Goal: Complete application form: Complete application form

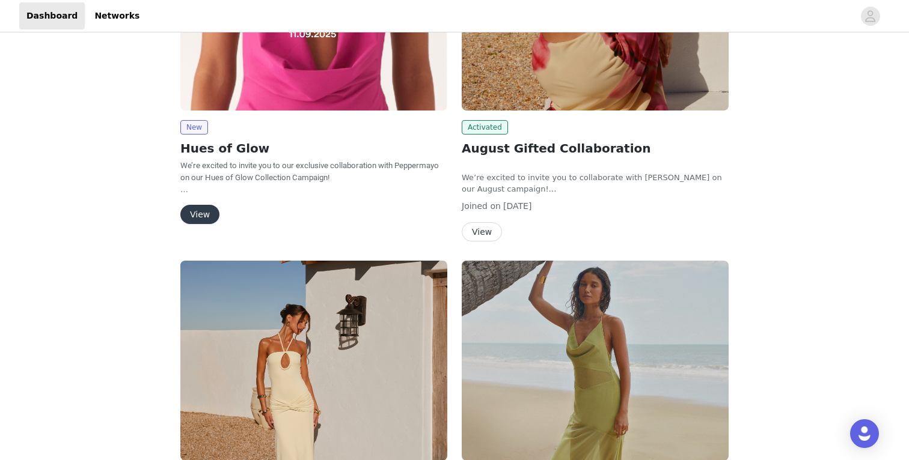
scroll to position [182, 0]
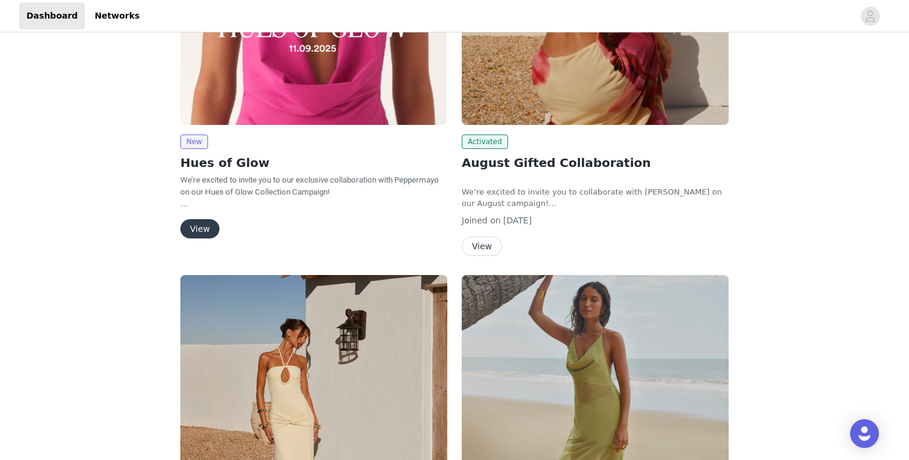
click at [205, 234] on button "View" at bounding box center [199, 228] width 39 height 19
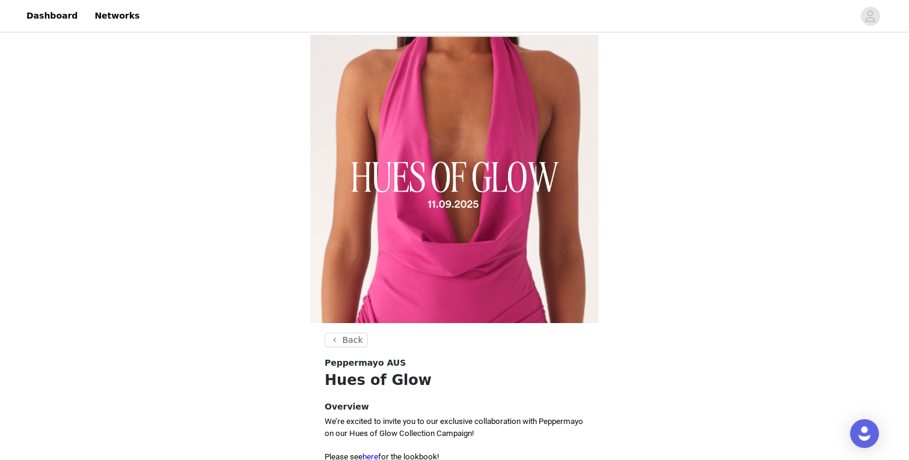
scroll to position [498, 0]
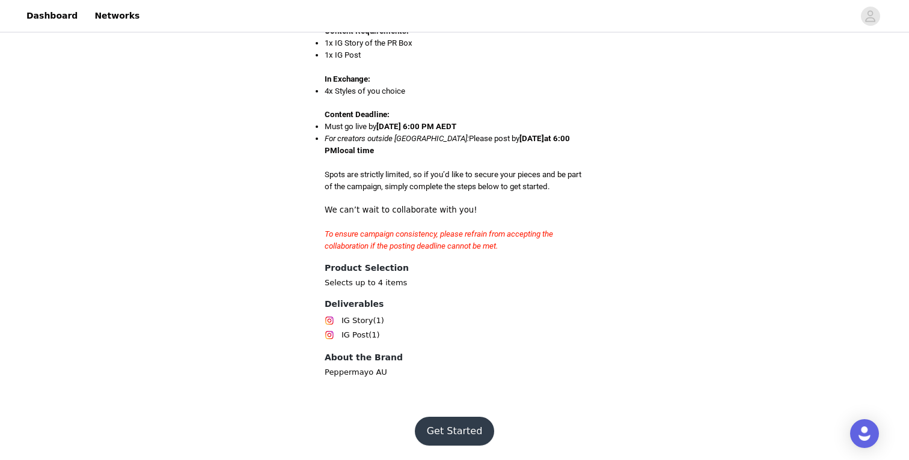
click at [459, 426] on button "Get Started" at bounding box center [455, 431] width 80 height 29
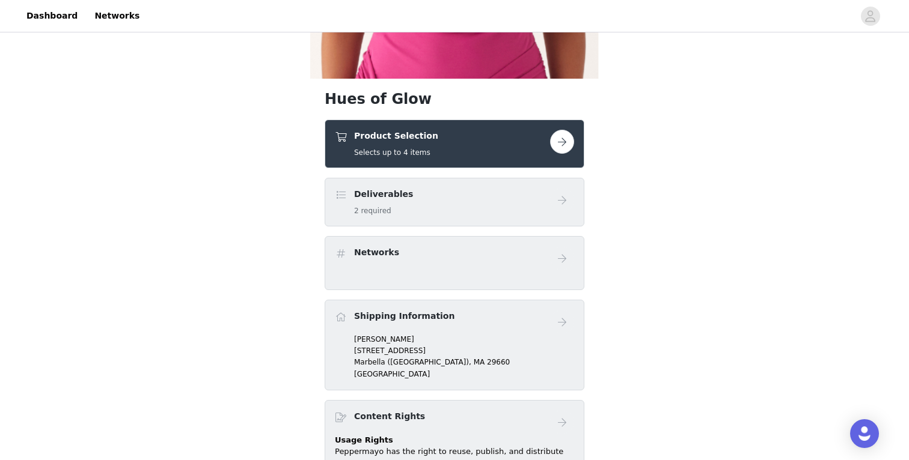
scroll to position [259, 0]
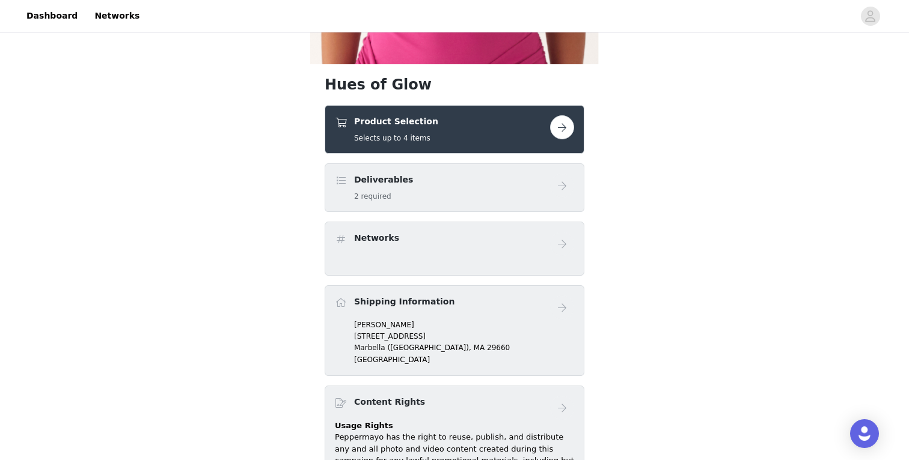
click at [478, 89] on h1 "Hues of Glow" at bounding box center [455, 85] width 260 height 22
click at [461, 130] on div "Product Selection Selects up to 4 items" at bounding box center [442, 129] width 215 height 28
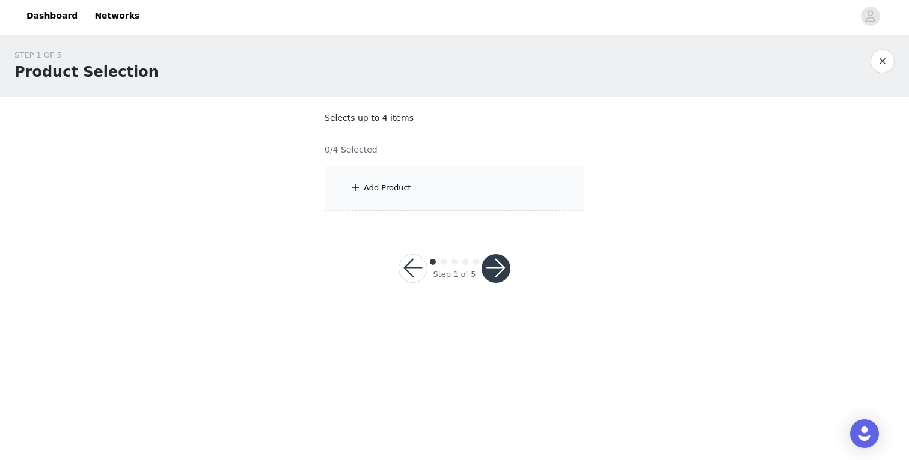
click at [419, 198] on div "Add Product" at bounding box center [455, 188] width 260 height 45
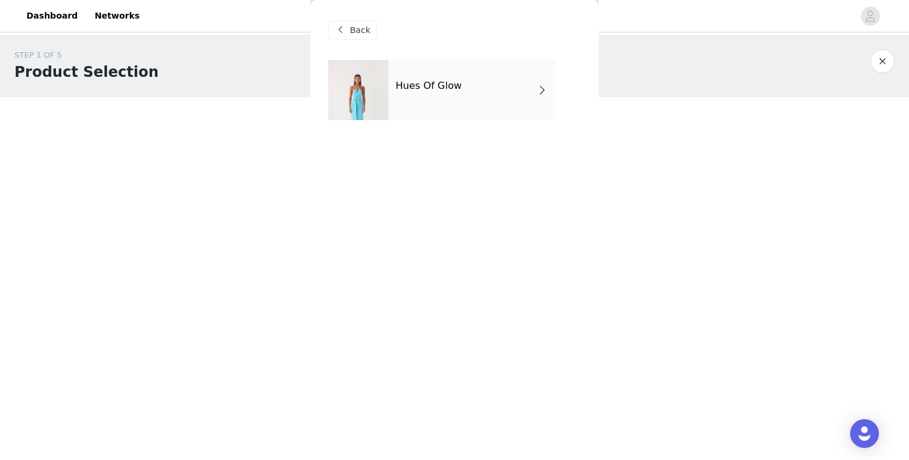
click at [444, 106] on div "Hues Of Glow" at bounding box center [471, 90] width 167 height 60
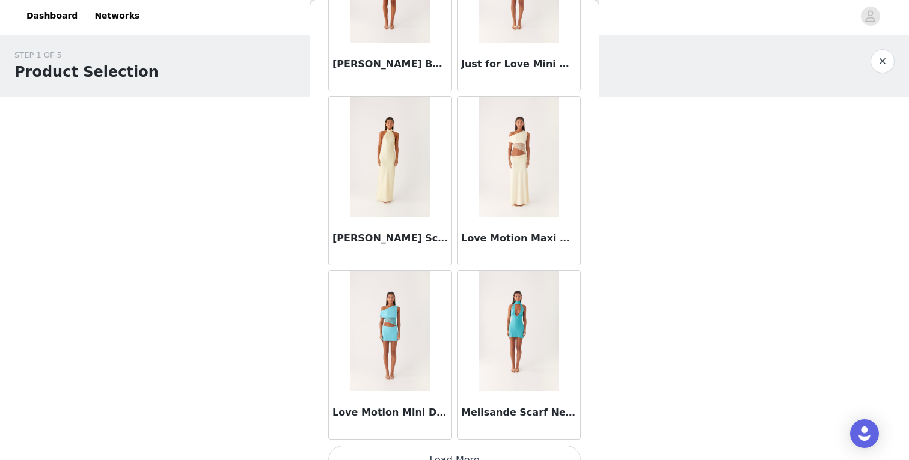
scroll to position [1360, 0]
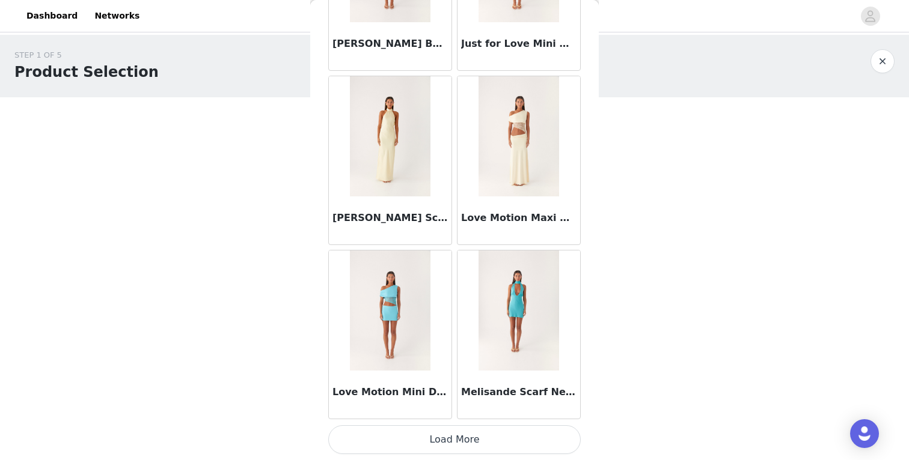
click at [477, 438] on button "Load More" at bounding box center [454, 440] width 252 height 29
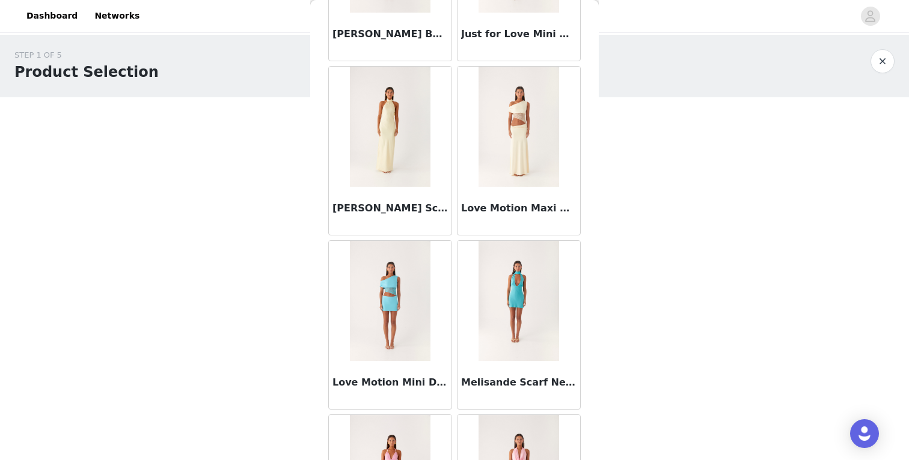
scroll to position [1390, 0]
drag, startPoint x: 461, startPoint y: 210, endPoint x: 518, endPoint y: 210, distance: 56.5
click at [518, 210] on h3 "Love Motion Maxi Dress - [PERSON_NAME]" at bounding box center [518, 207] width 115 height 14
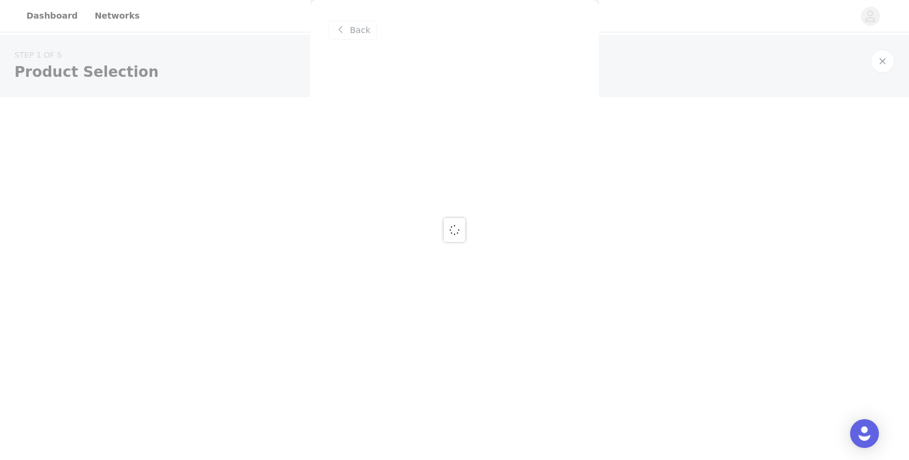
scroll to position [0, 0]
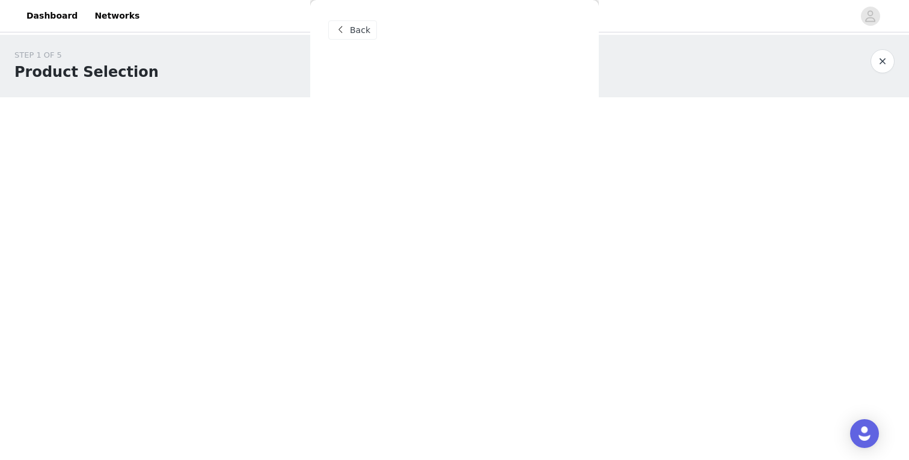
copy h3 "Love Motion"
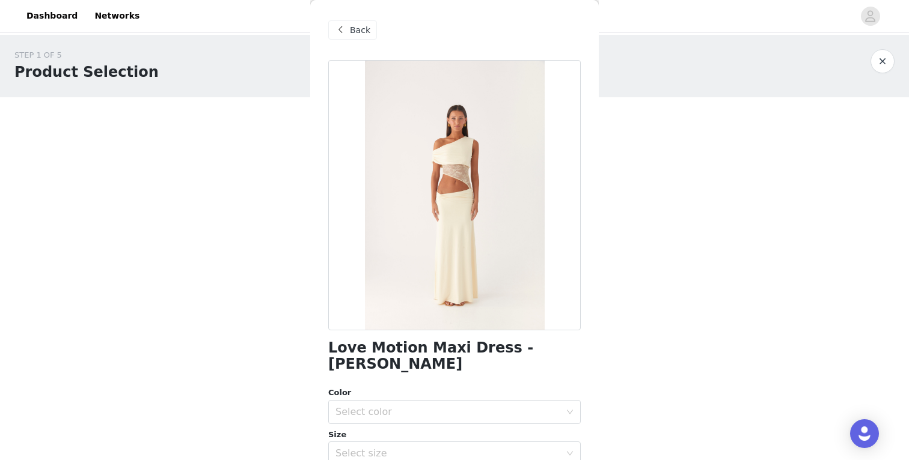
click at [344, 32] on span at bounding box center [340, 30] width 14 height 14
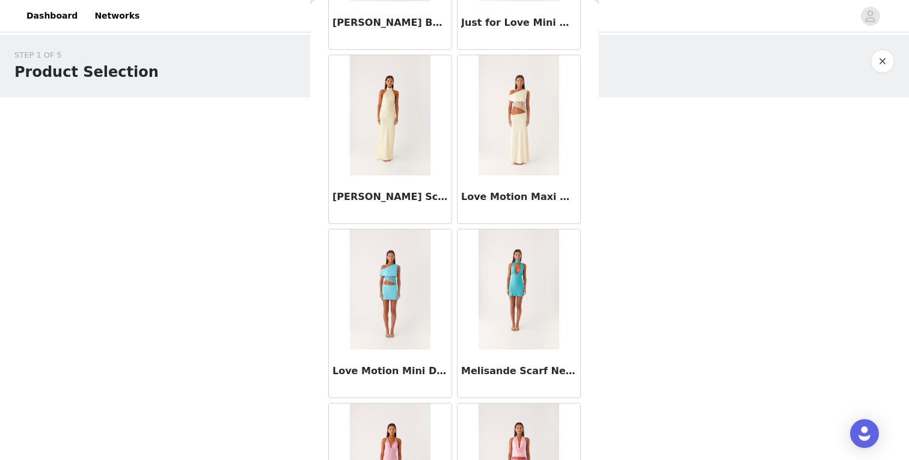
scroll to position [1401, 0]
click at [499, 174] on img at bounding box center [518, 115] width 80 height 120
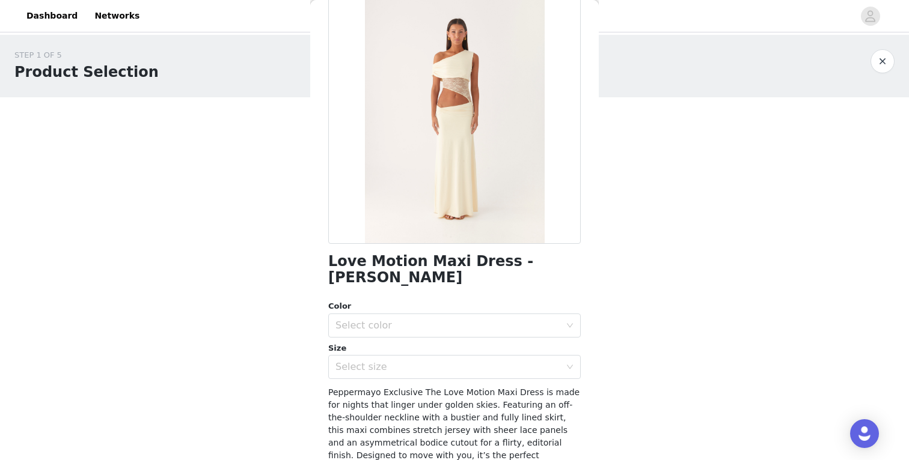
scroll to position [86, 0]
click at [460, 320] on div "Select color" at bounding box center [447, 326] width 225 height 12
click at [449, 333] on li "Lemon" at bounding box center [454, 336] width 252 height 19
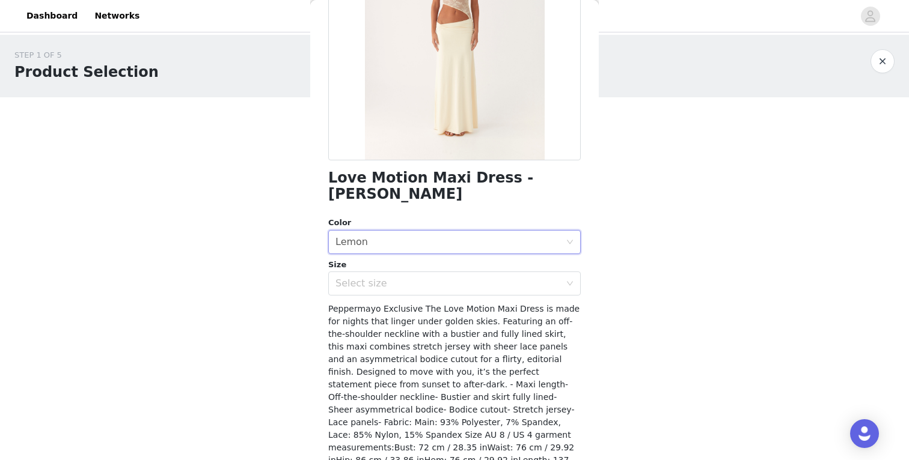
scroll to position [189, 0]
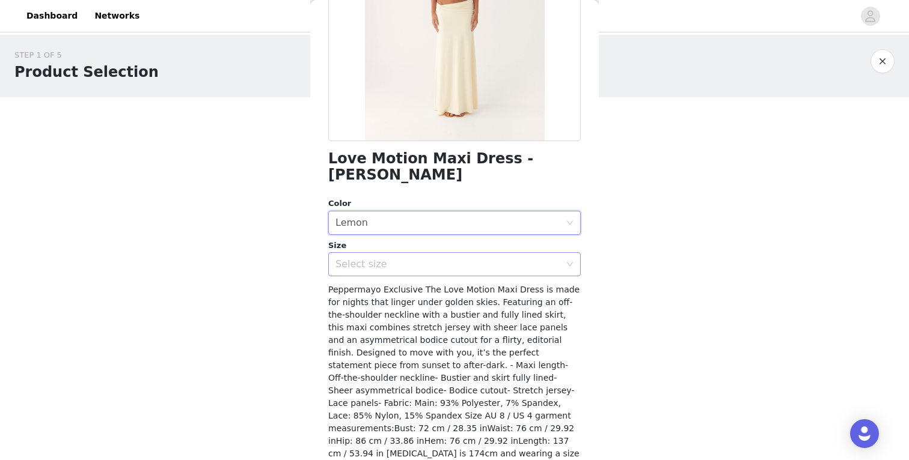
click at [442, 258] on div "Select size" at bounding box center [447, 264] width 225 height 12
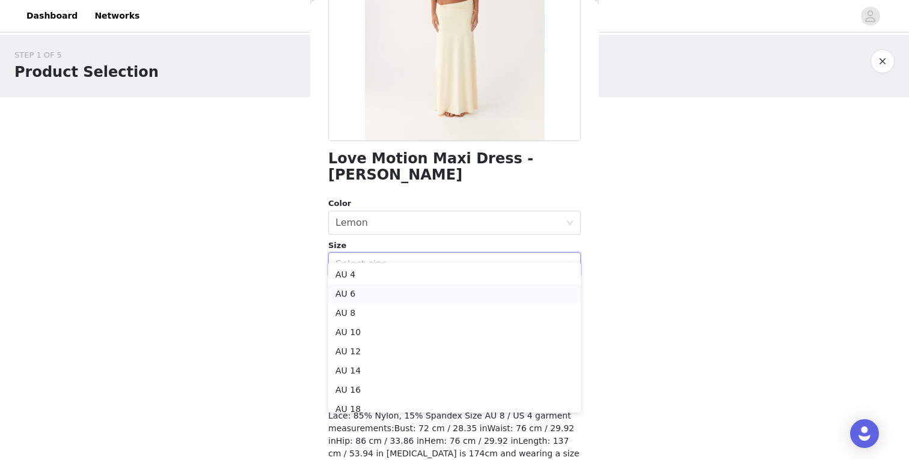
click at [422, 296] on li "AU 6" at bounding box center [454, 293] width 252 height 19
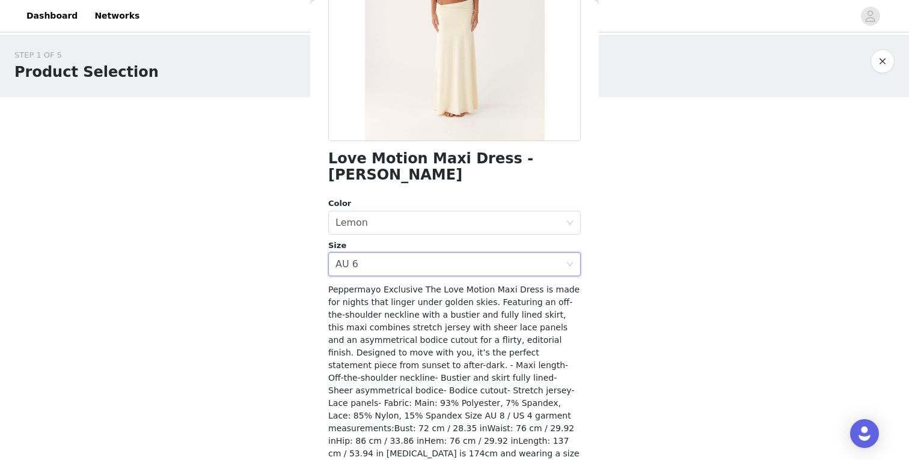
scroll to position [211, 0]
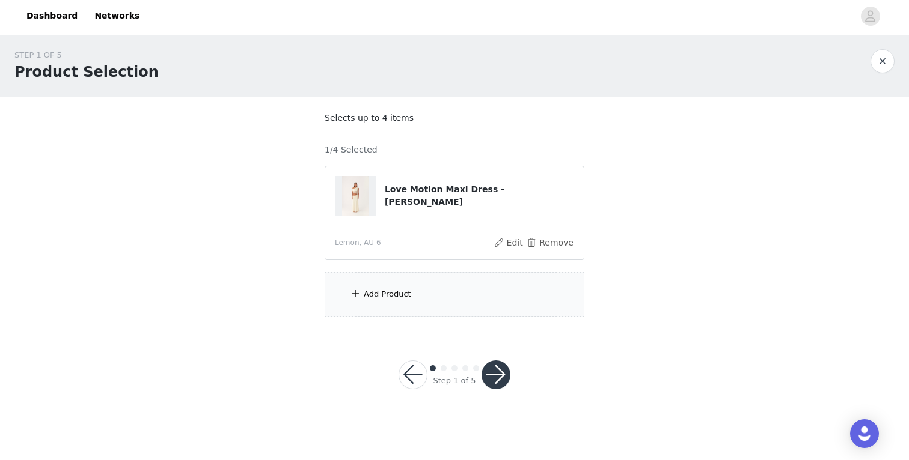
click at [390, 308] on div "Add Product" at bounding box center [455, 294] width 260 height 45
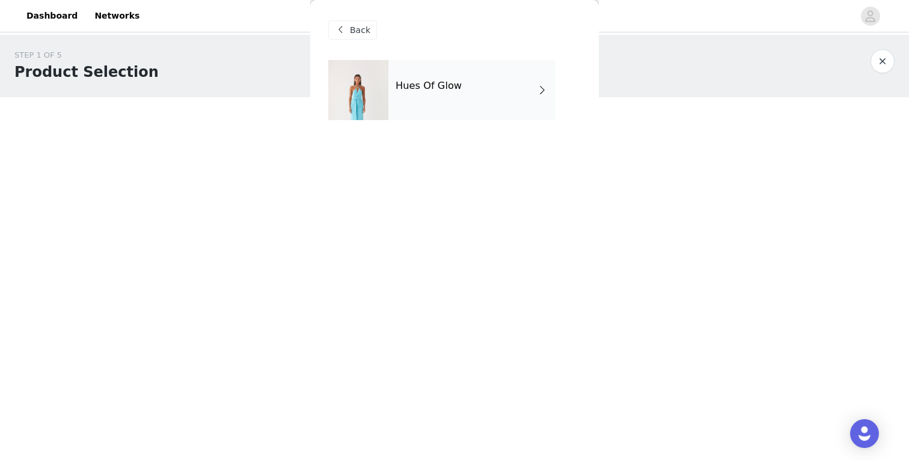
click at [476, 117] on div "Hues Of Glow" at bounding box center [471, 90] width 167 height 60
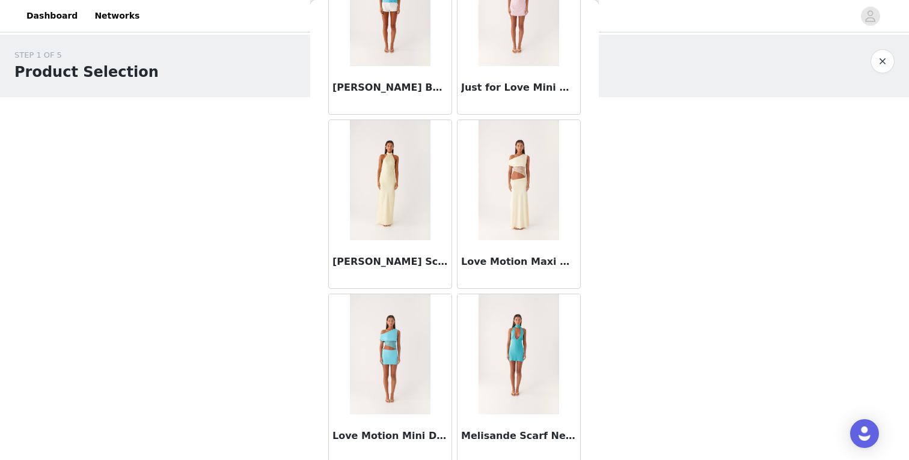
scroll to position [1379, 0]
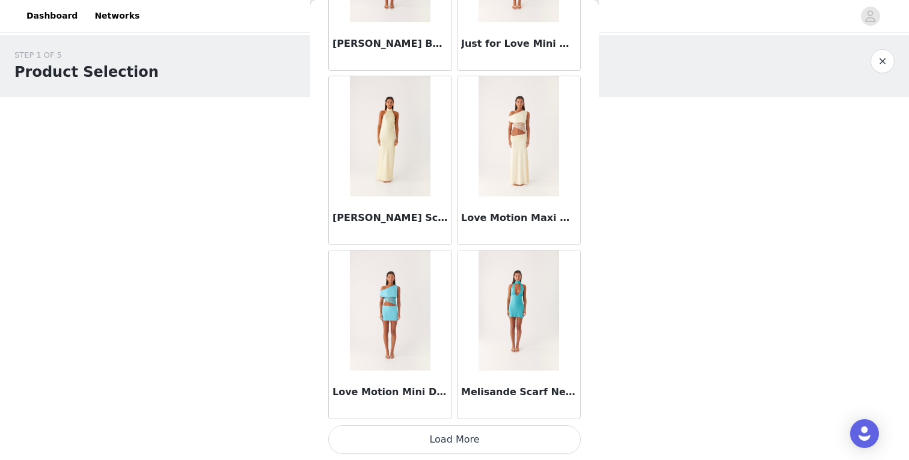
click at [444, 430] on button "Load More" at bounding box center [454, 440] width 252 height 29
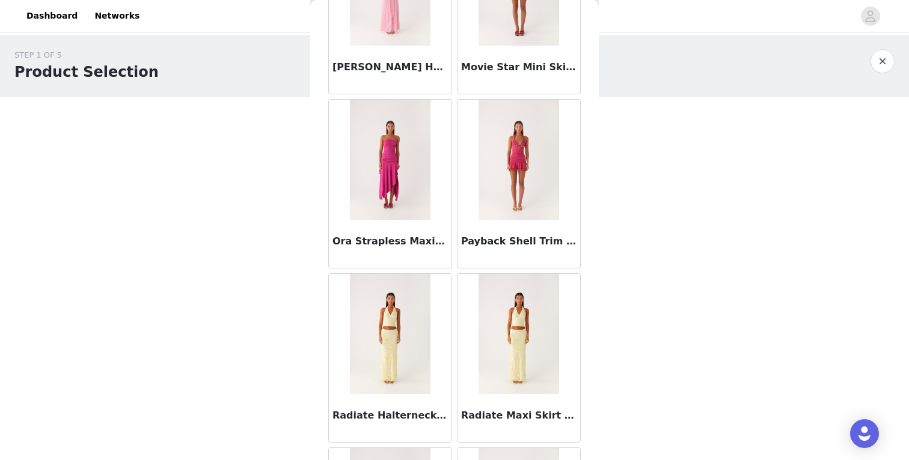
scroll to position [1880, 0]
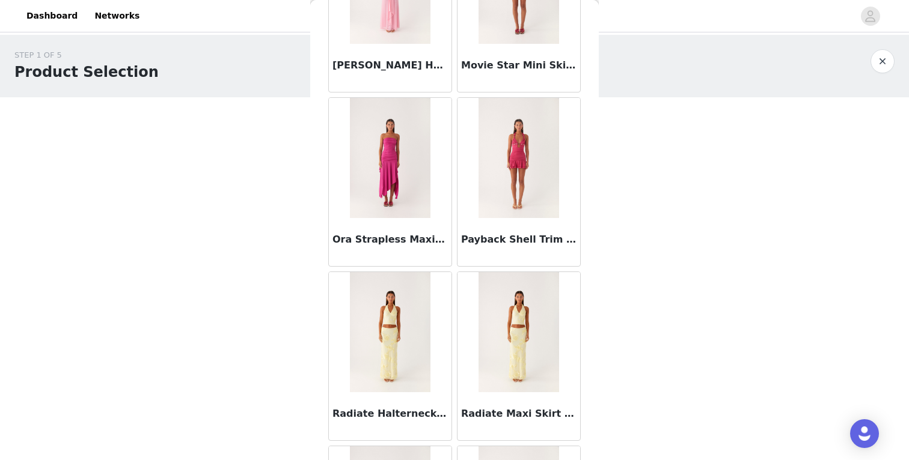
click at [495, 151] on img at bounding box center [518, 158] width 80 height 120
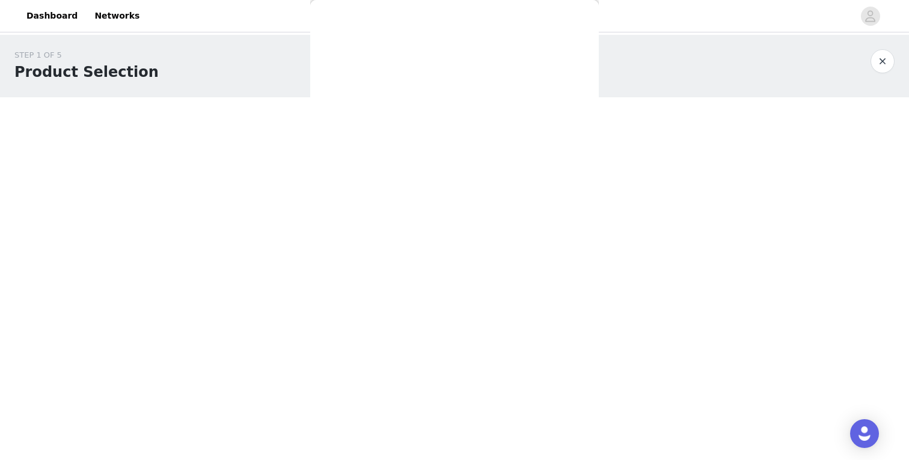
scroll to position [0, 0]
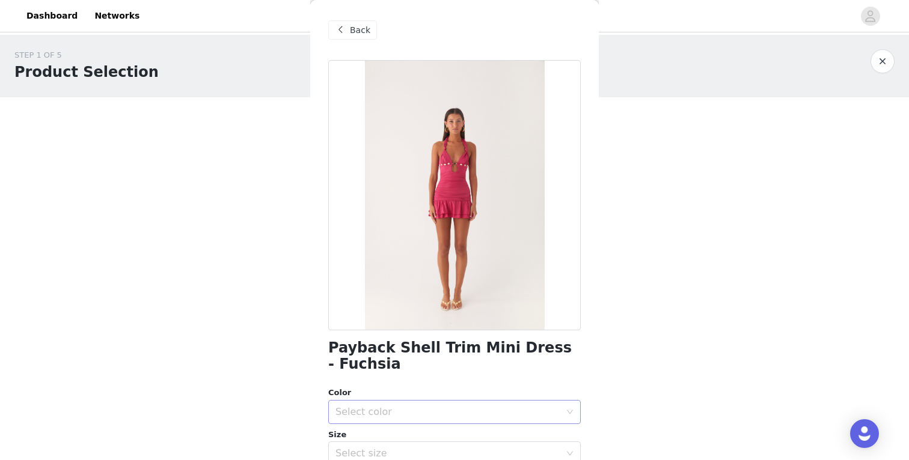
click at [389, 411] on div "Select color" at bounding box center [447, 412] width 225 height 12
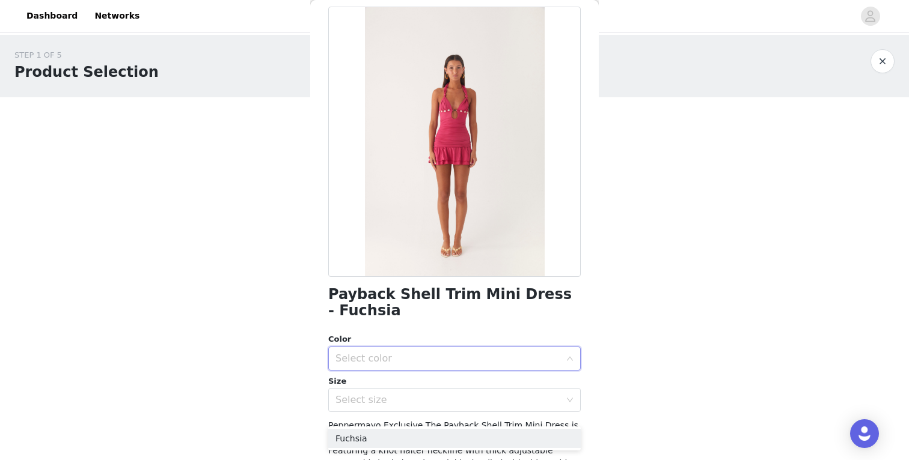
scroll to position [64, 0]
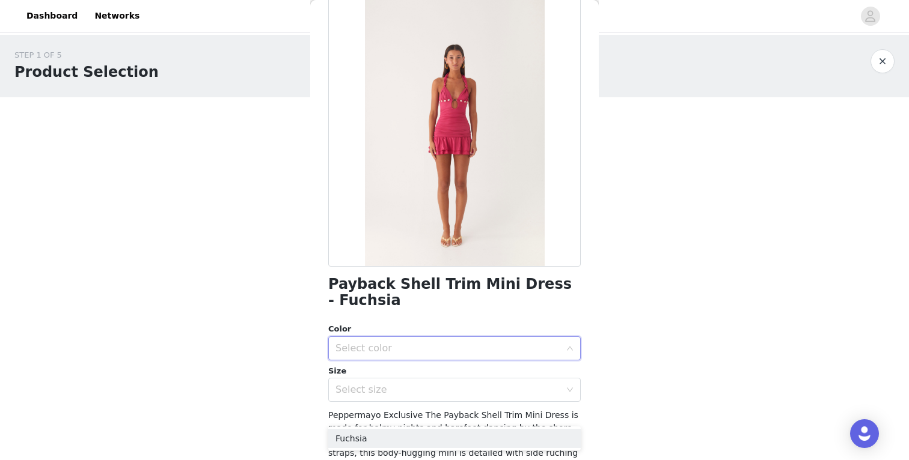
click at [387, 344] on div "Select color" at bounding box center [447, 349] width 225 height 12
click at [391, 343] on div "Select color" at bounding box center [447, 349] width 225 height 12
click at [382, 370] on li "Fuchsia" at bounding box center [454, 374] width 252 height 19
click at [382, 391] on div "Select size" at bounding box center [447, 390] width 225 height 12
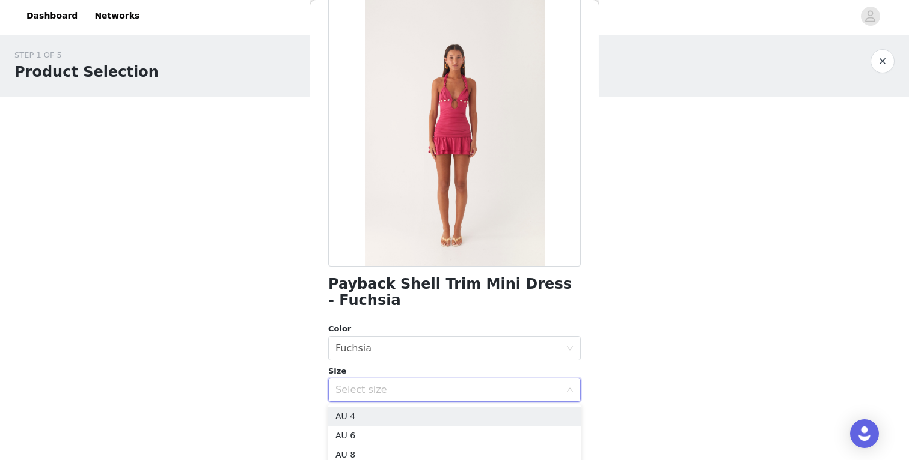
scroll to position [108, 0]
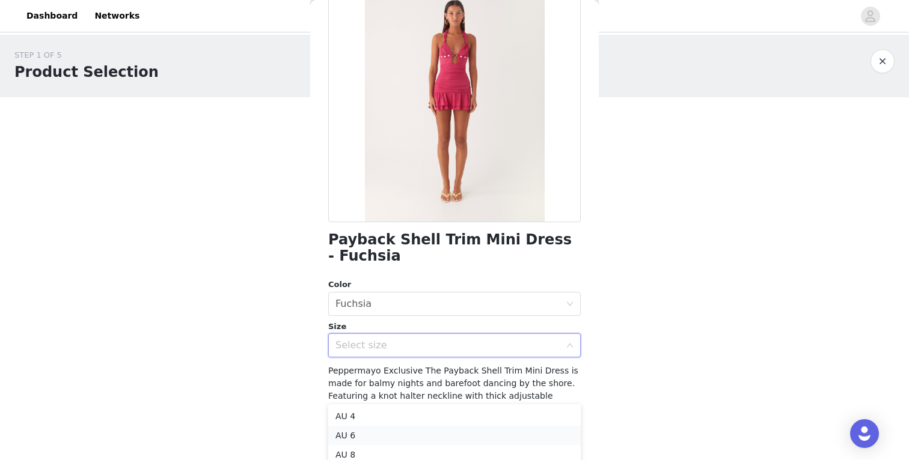
click at [364, 432] on li "AU 6" at bounding box center [454, 435] width 252 height 19
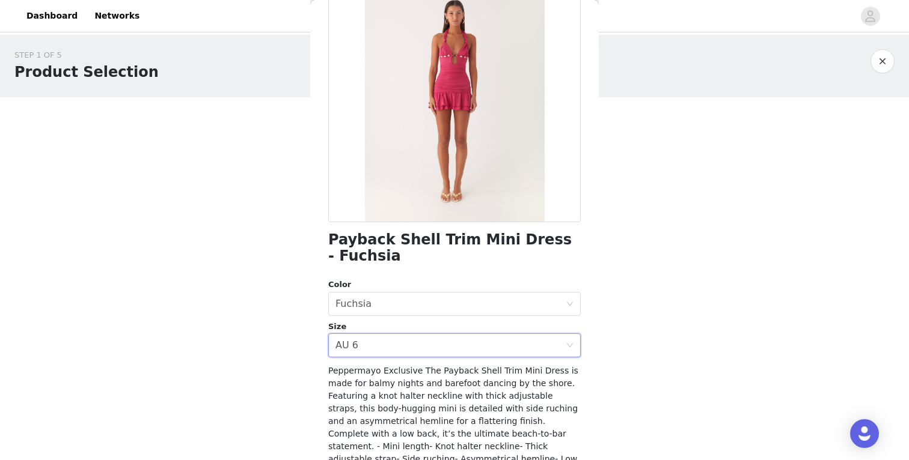
scroll to position [215, 0]
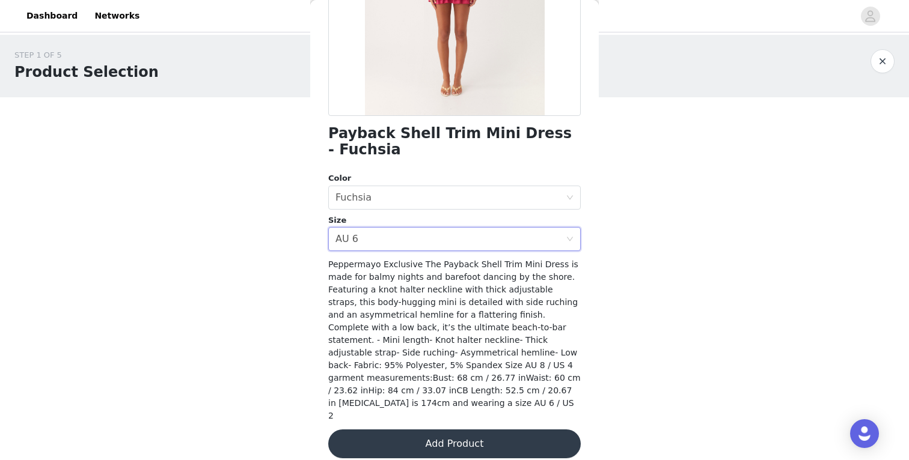
click at [388, 433] on button "Add Product" at bounding box center [454, 444] width 252 height 29
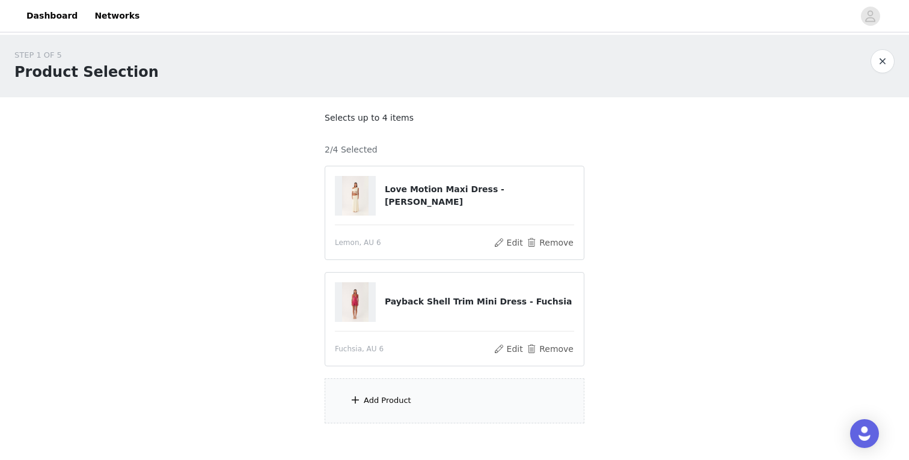
click at [403, 396] on div "Add Product" at bounding box center [387, 401] width 47 height 12
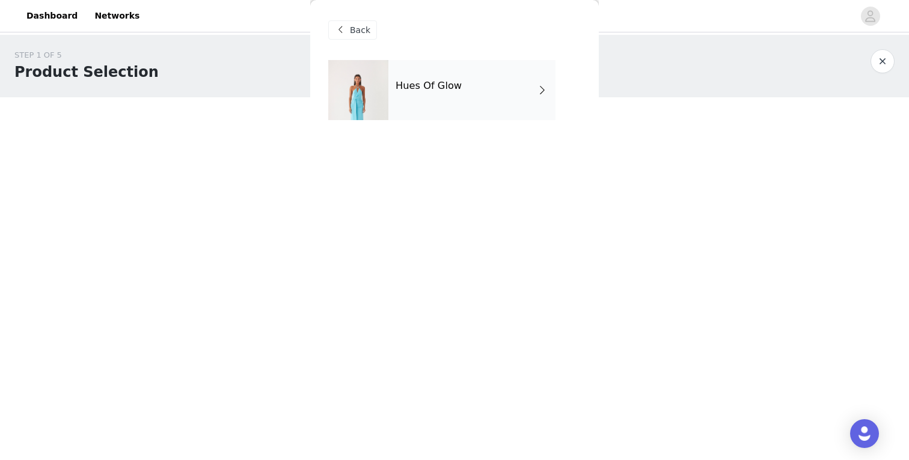
click at [454, 84] on h4 "Hues Of Glow" at bounding box center [429, 86] width 66 height 11
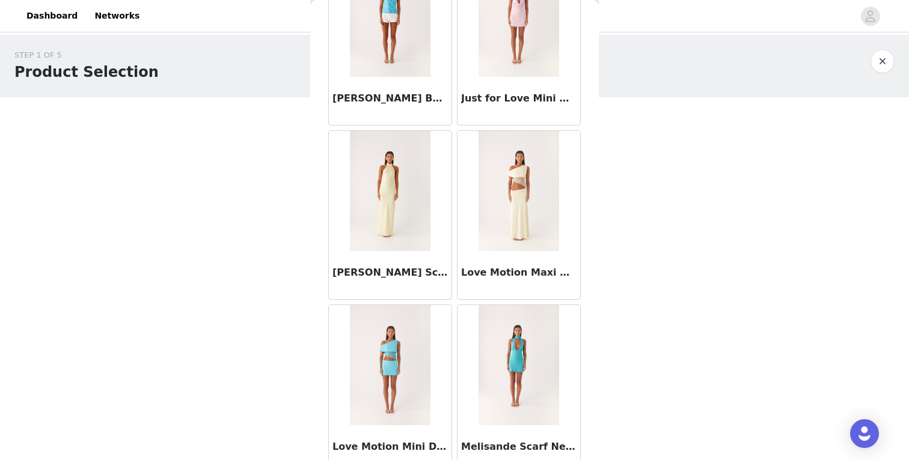
scroll to position [1379, 0]
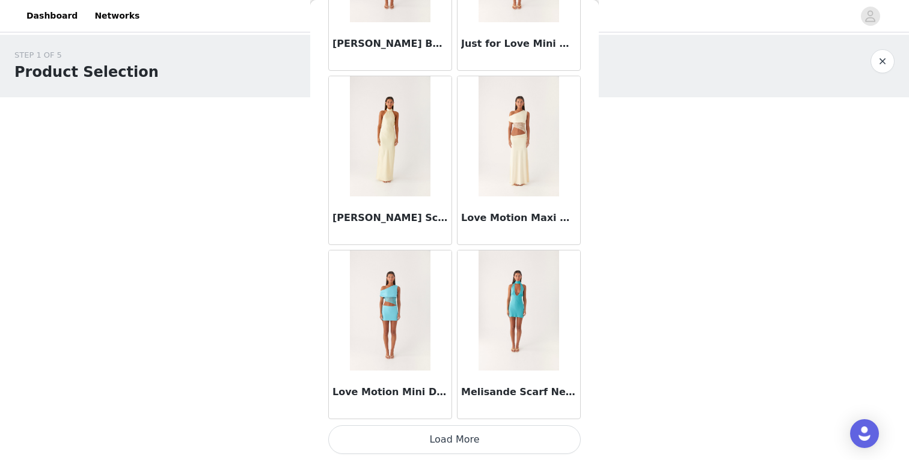
click at [447, 442] on button "Load More" at bounding box center [454, 440] width 252 height 29
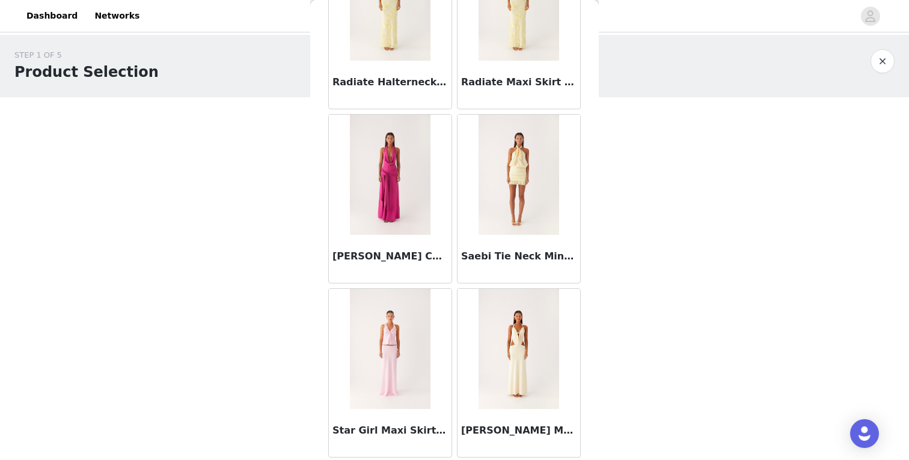
scroll to position [64, 0]
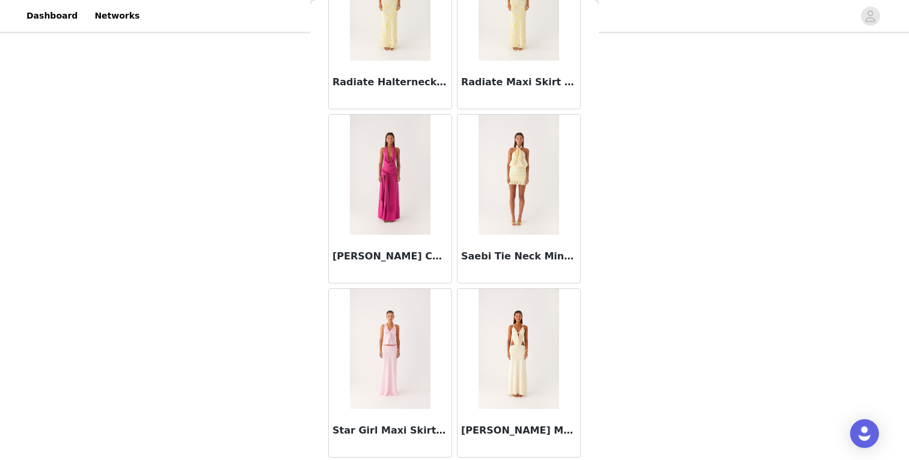
click at [409, 358] on img at bounding box center [390, 349] width 80 height 120
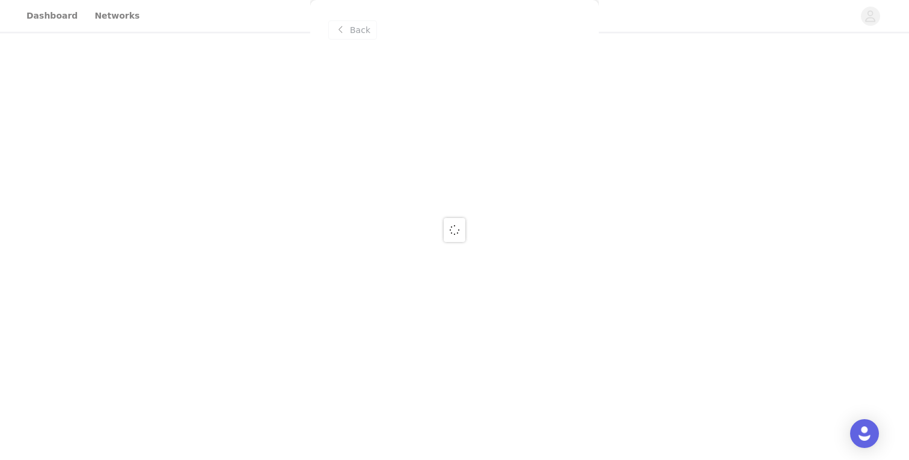
scroll to position [0, 0]
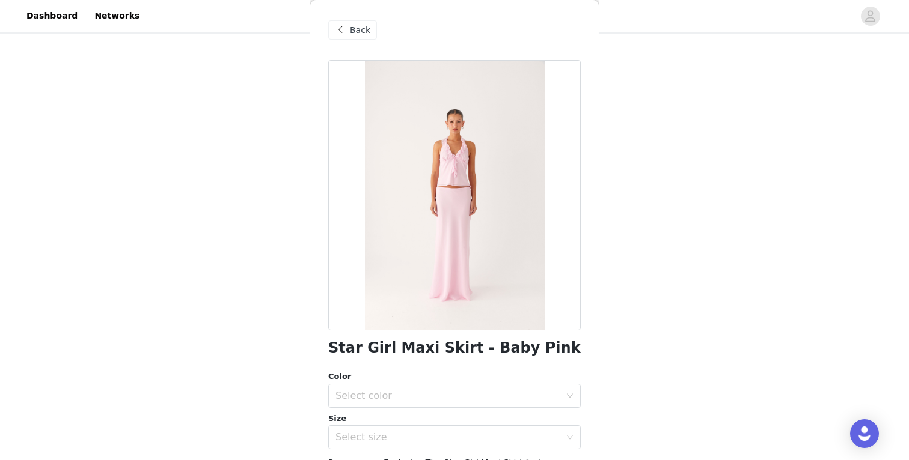
click at [358, 33] on span "Back" at bounding box center [360, 30] width 20 height 13
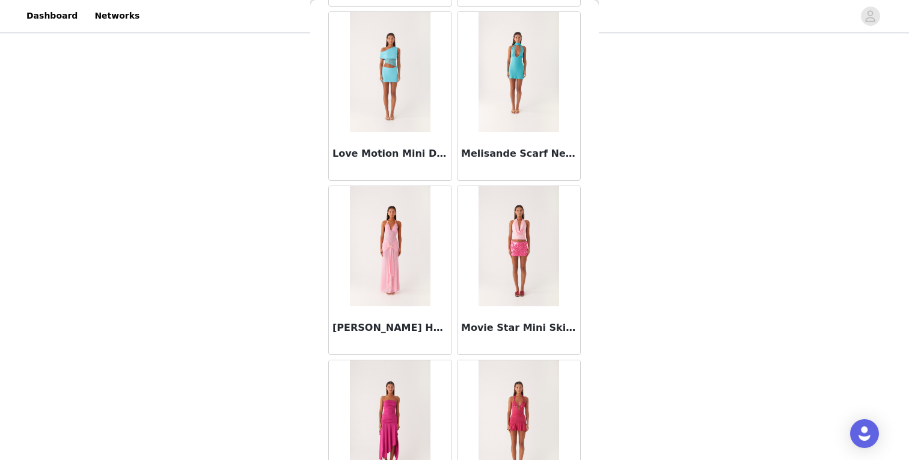
scroll to position [2212, 0]
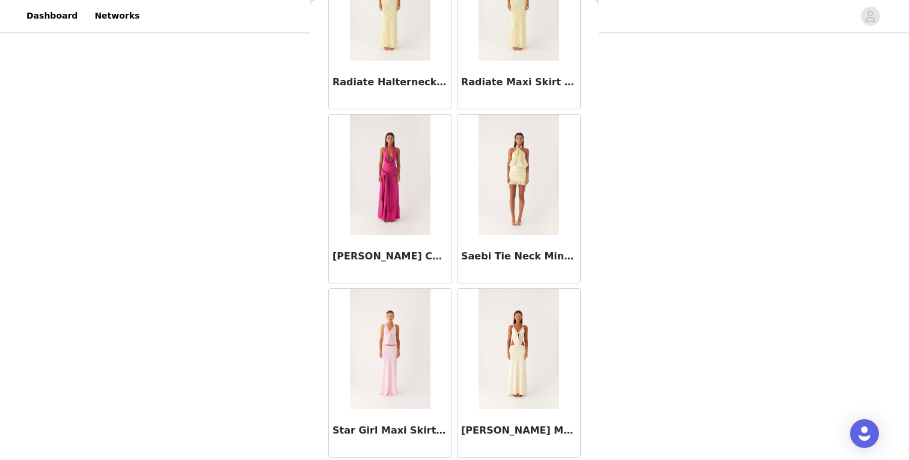
click at [511, 376] on img at bounding box center [518, 349] width 80 height 120
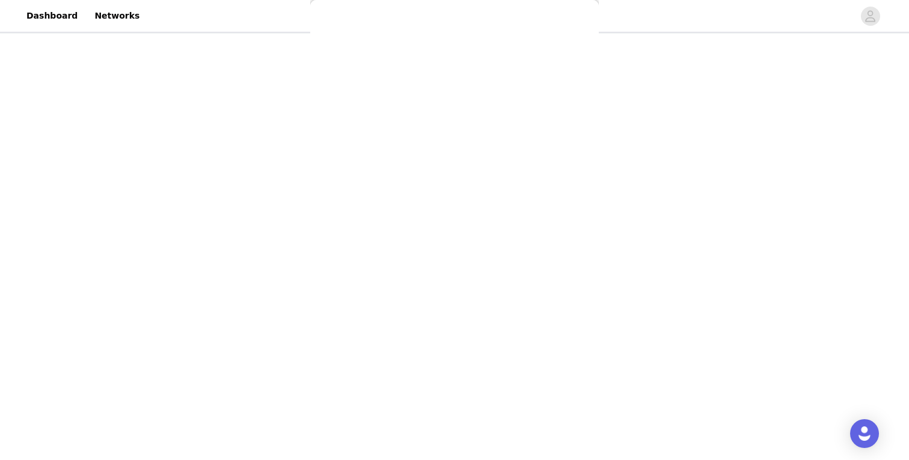
scroll to position [0, 0]
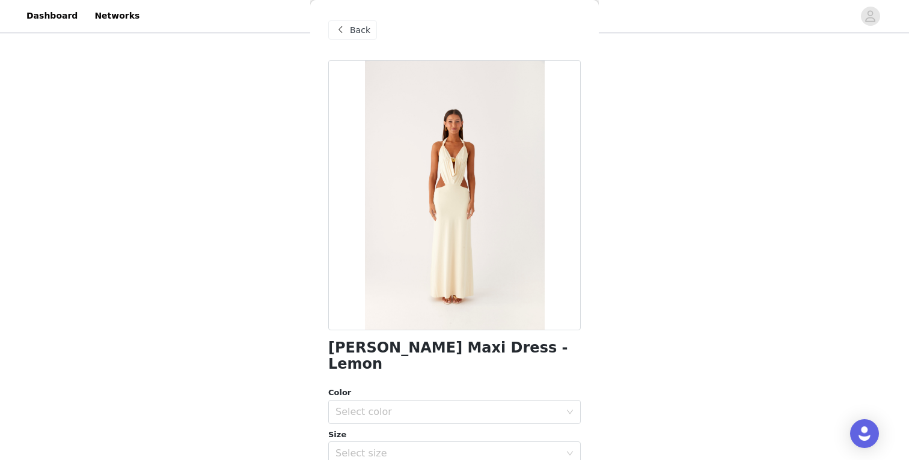
click at [346, 29] on span at bounding box center [340, 30] width 14 height 14
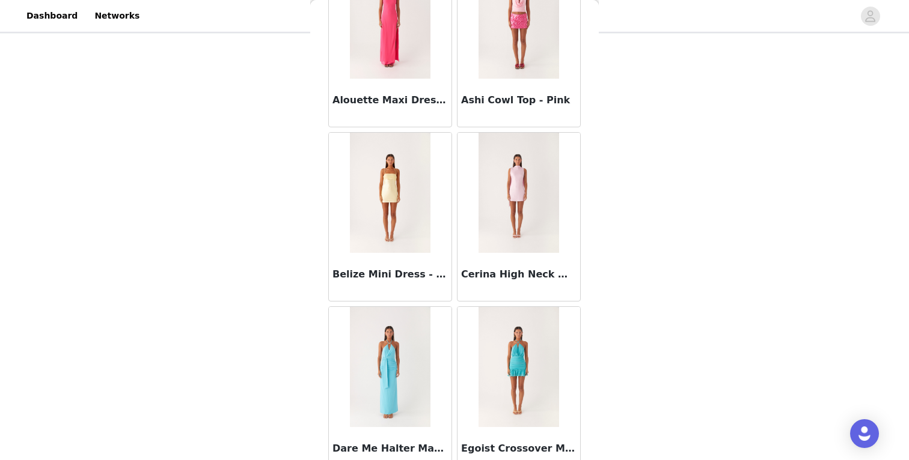
scroll to position [284, 0]
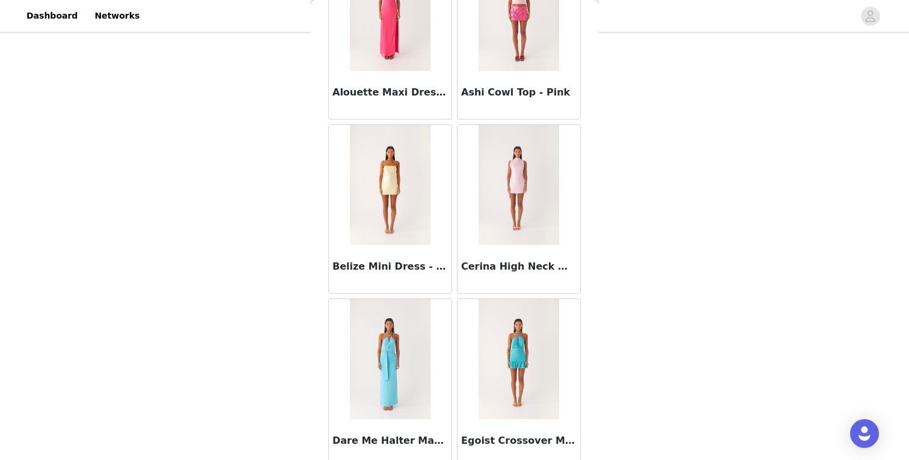
click at [408, 207] on img at bounding box center [390, 185] width 80 height 120
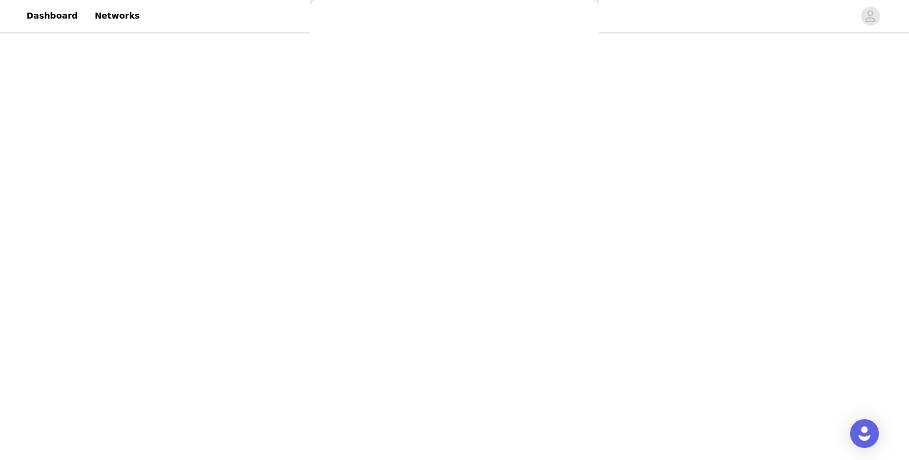
scroll to position [0, 0]
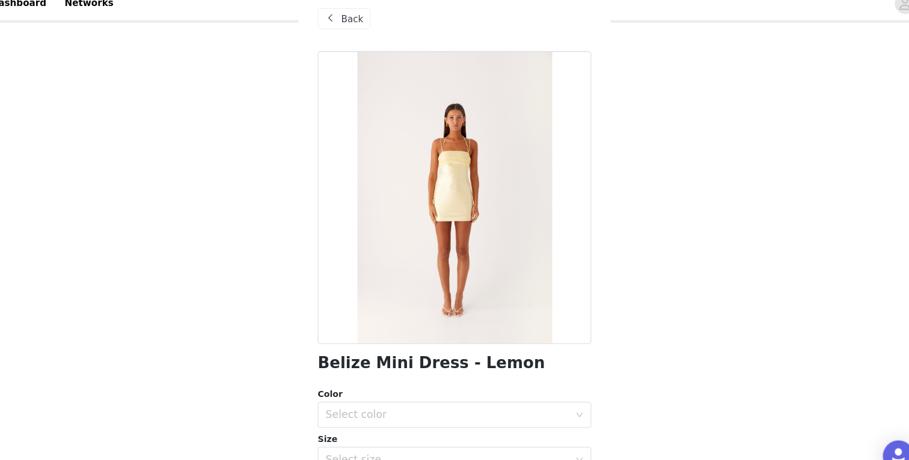
click at [343, 31] on span at bounding box center [340, 30] width 14 height 14
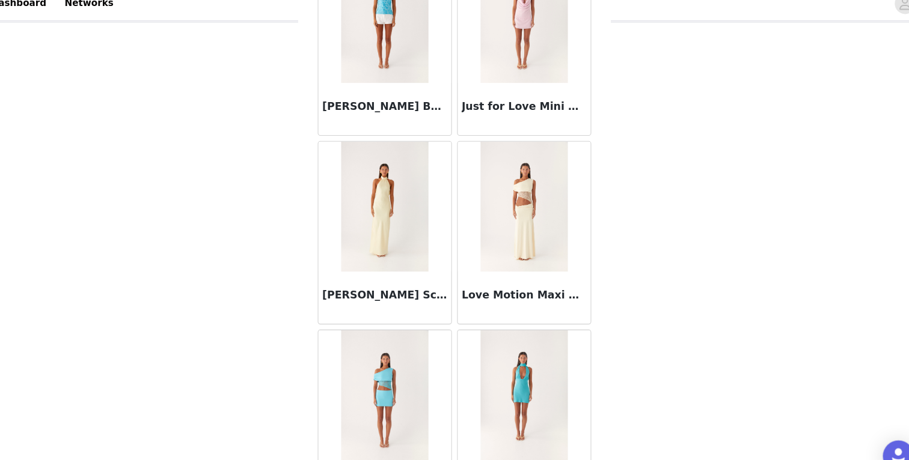
scroll to position [1333, 0]
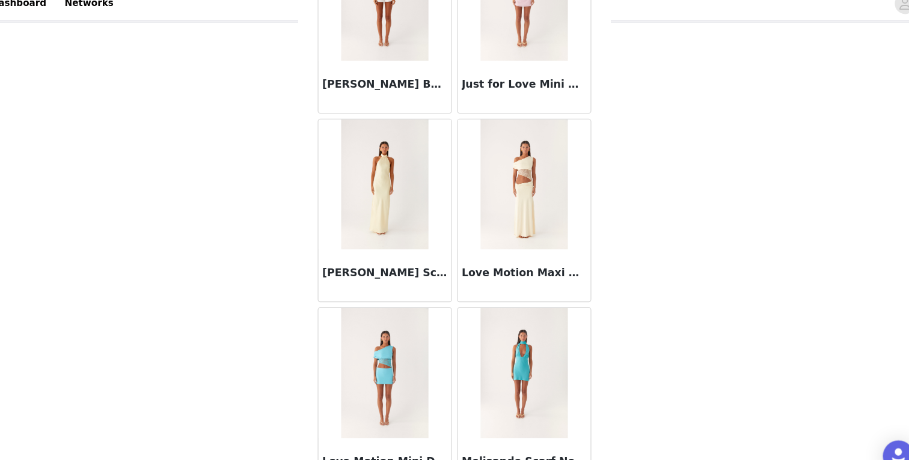
click at [506, 63] on img at bounding box center [518, 8] width 80 height 120
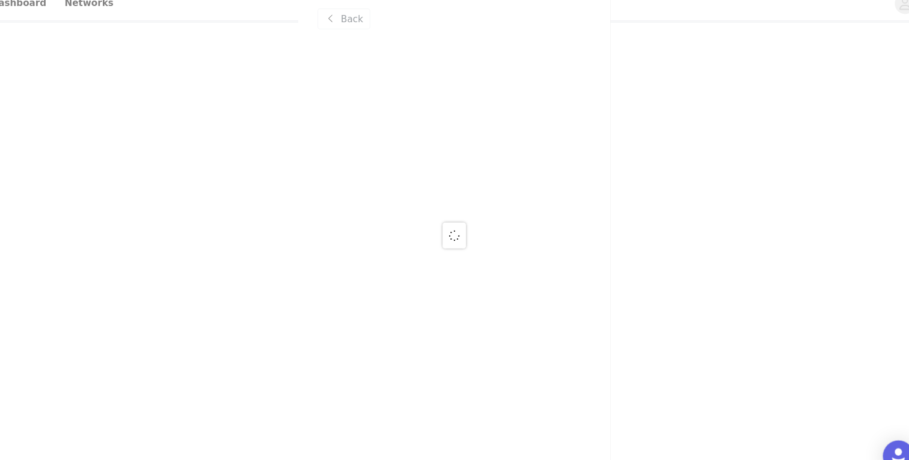
scroll to position [0, 0]
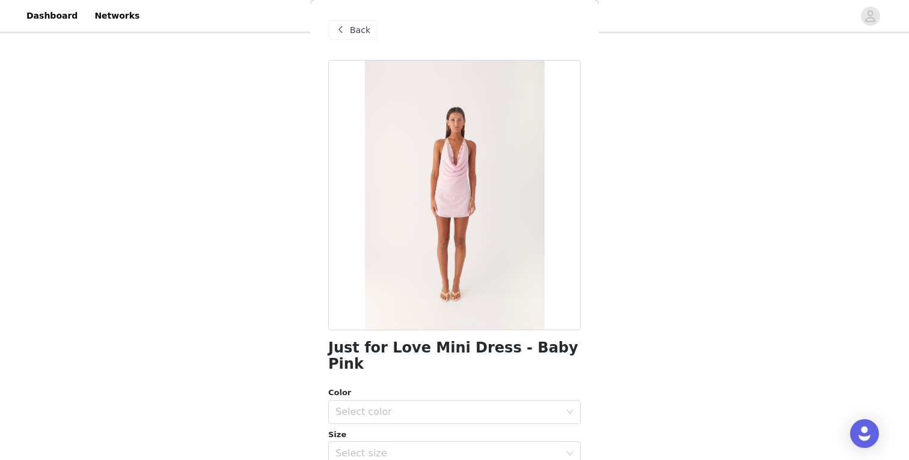
click at [349, 26] on div "Back" at bounding box center [352, 29] width 49 height 19
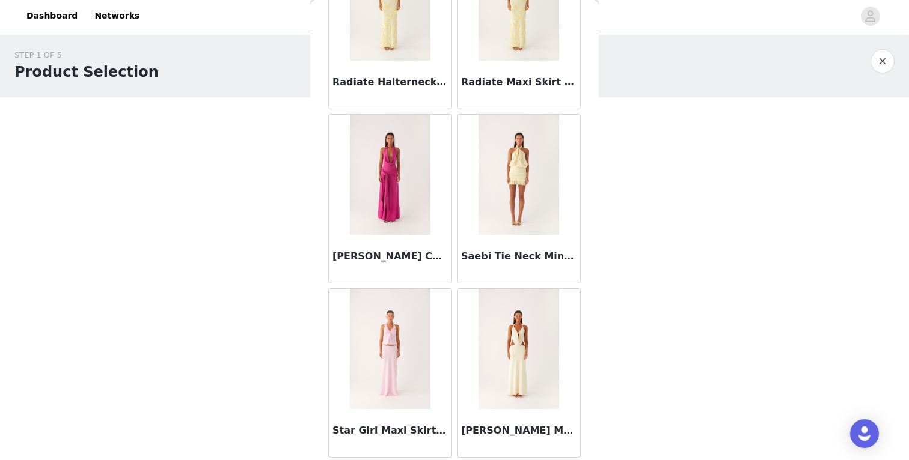
click at [423, 61] on article "Radiate Halterneck Top - Yellow" at bounding box center [390, 25] width 124 height 170
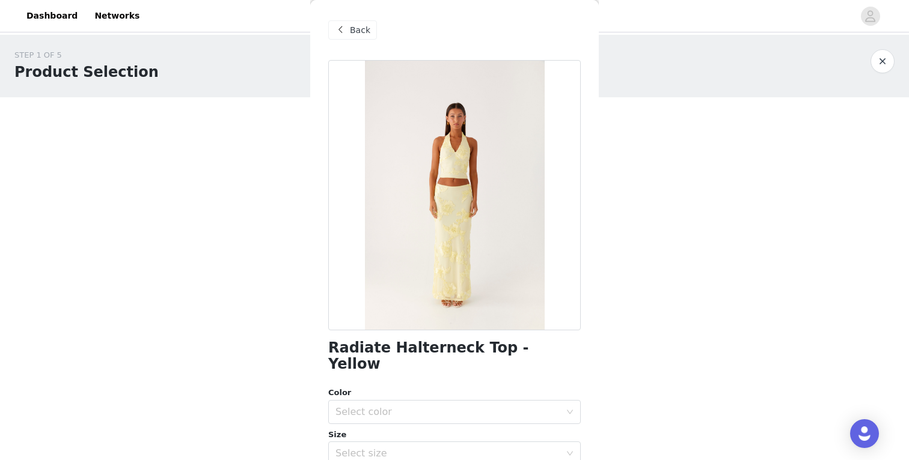
click at [348, 36] on div "Back" at bounding box center [352, 29] width 49 height 19
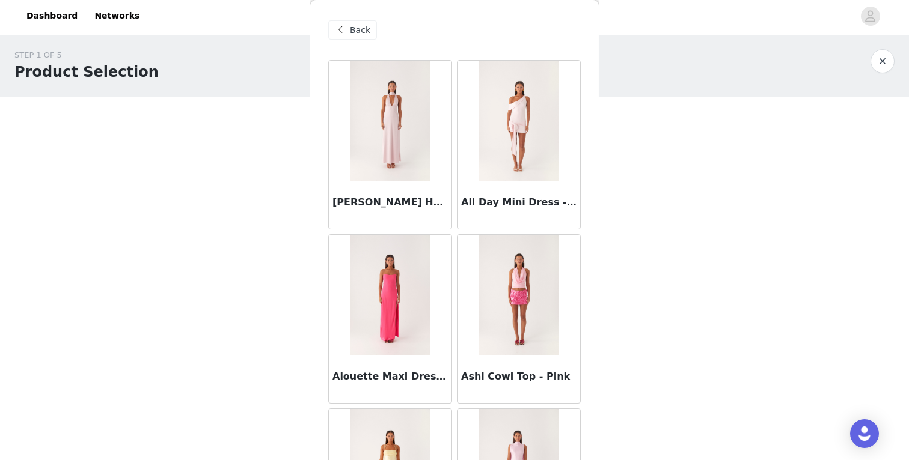
click at [518, 159] on img at bounding box center [518, 121] width 80 height 120
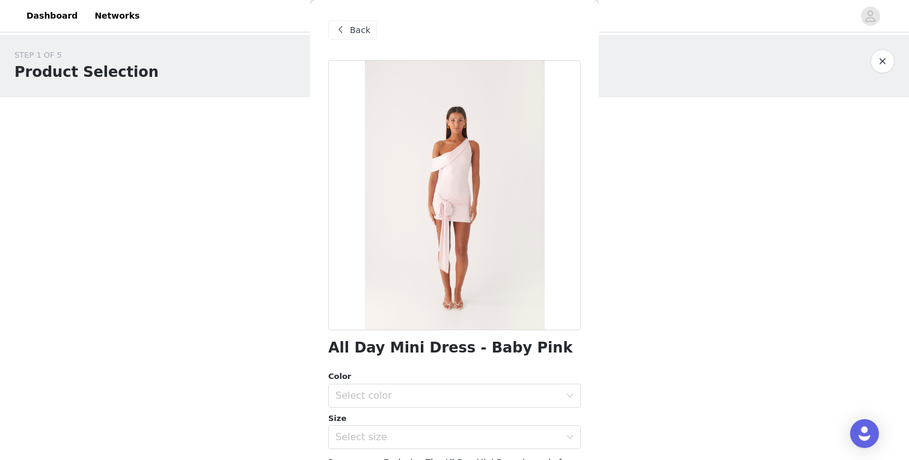
click at [442, 188] on div at bounding box center [454, 195] width 252 height 270
click at [346, 25] on span at bounding box center [340, 30] width 14 height 14
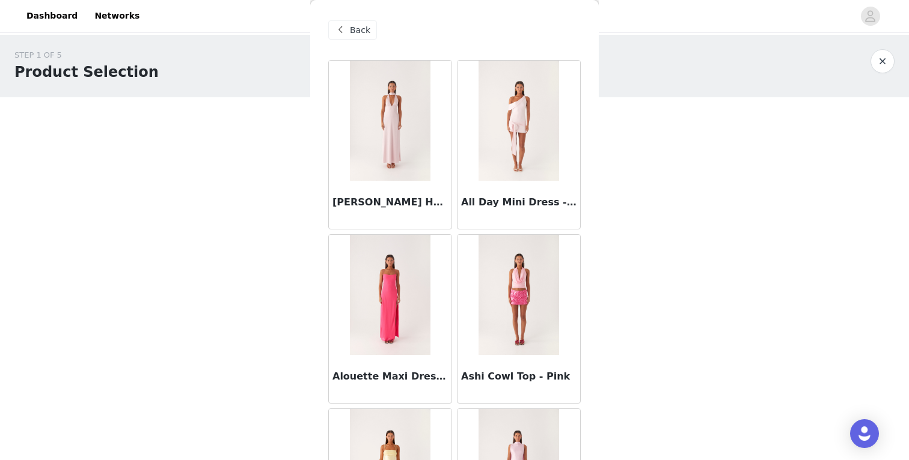
click at [523, 163] on img at bounding box center [518, 121] width 80 height 120
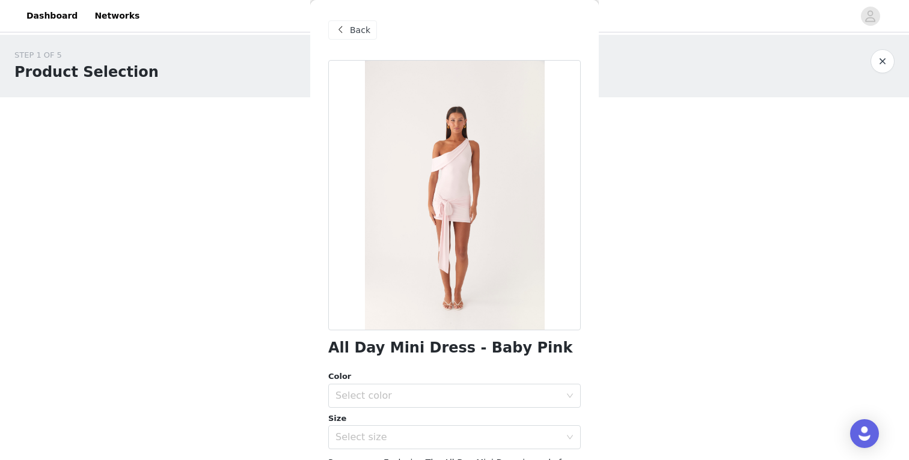
click at [341, 24] on span at bounding box center [340, 30] width 14 height 14
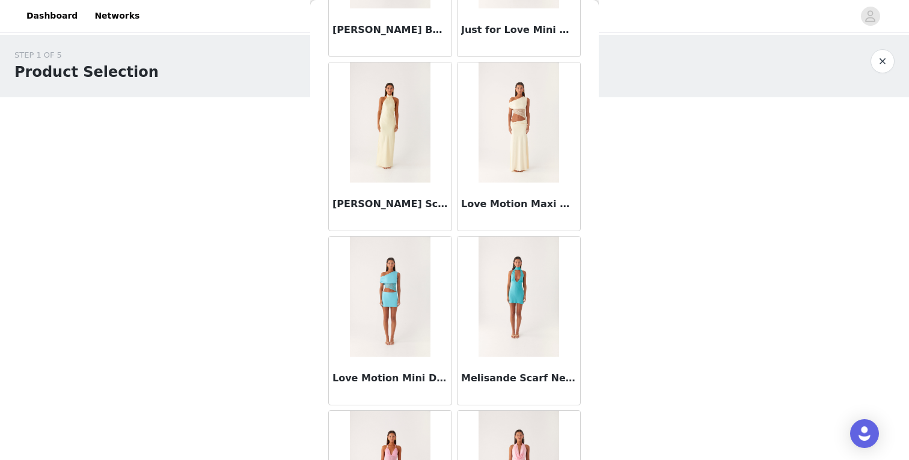
scroll to position [1411, 0]
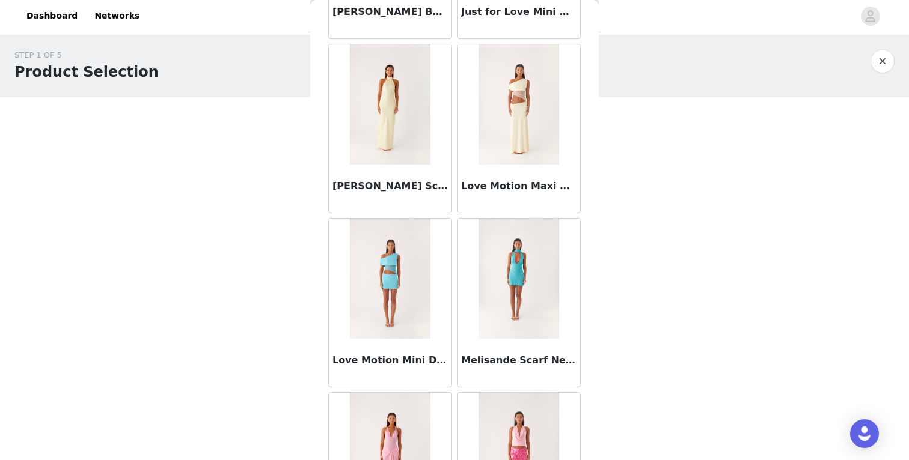
click at [424, 127] on img at bounding box center [390, 104] width 80 height 120
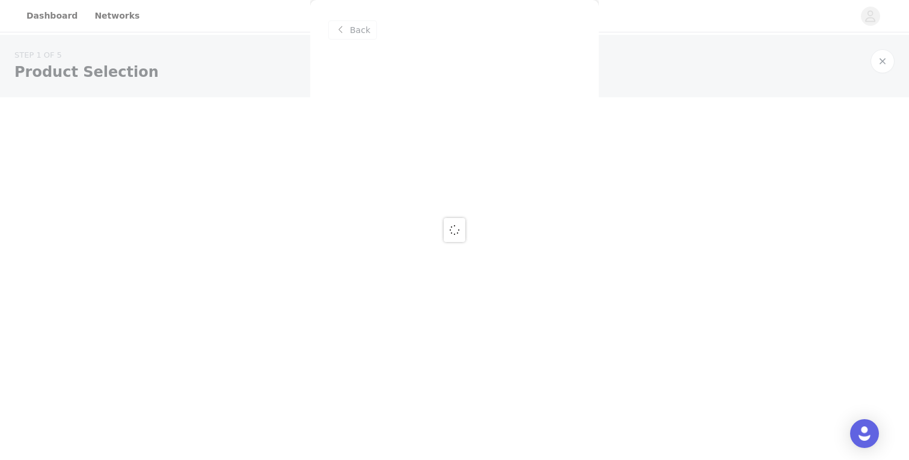
scroll to position [0, 0]
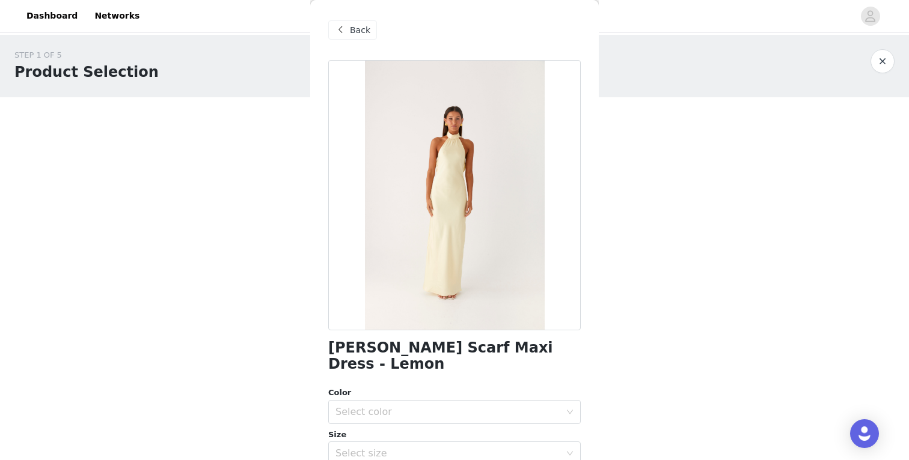
click at [356, 34] on span "Back" at bounding box center [360, 30] width 20 height 13
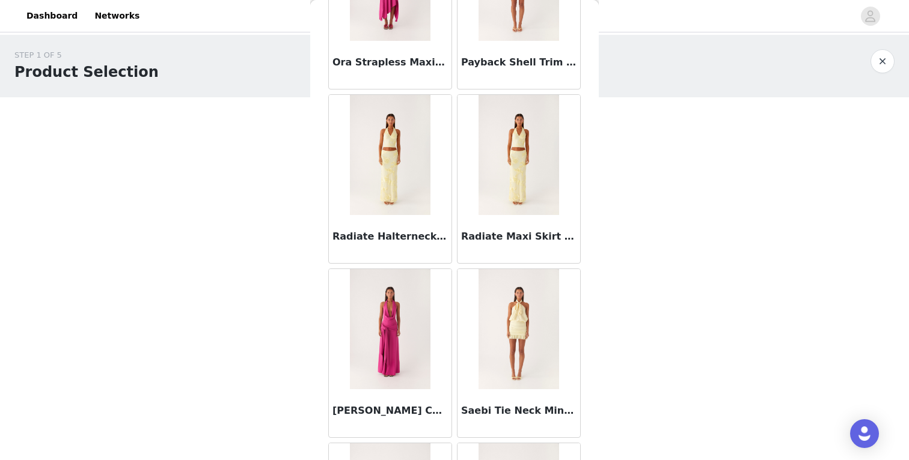
scroll to position [2095, 0]
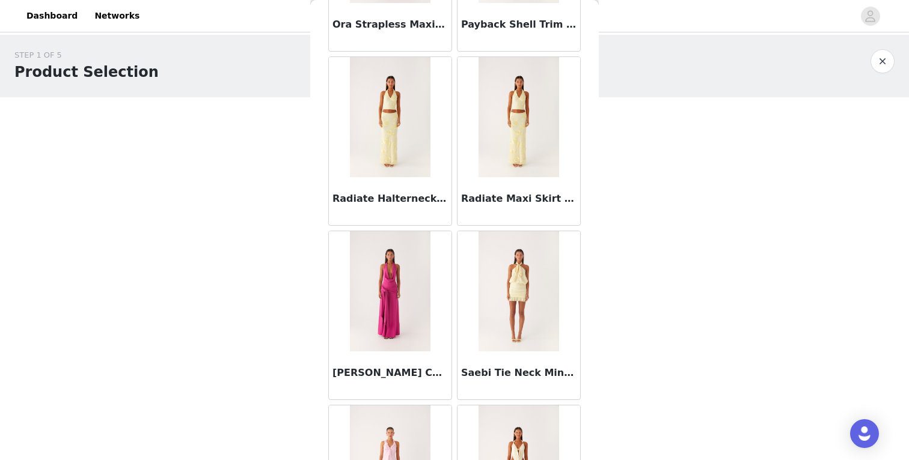
click at [426, 161] on img at bounding box center [390, 117] width 80 height 120
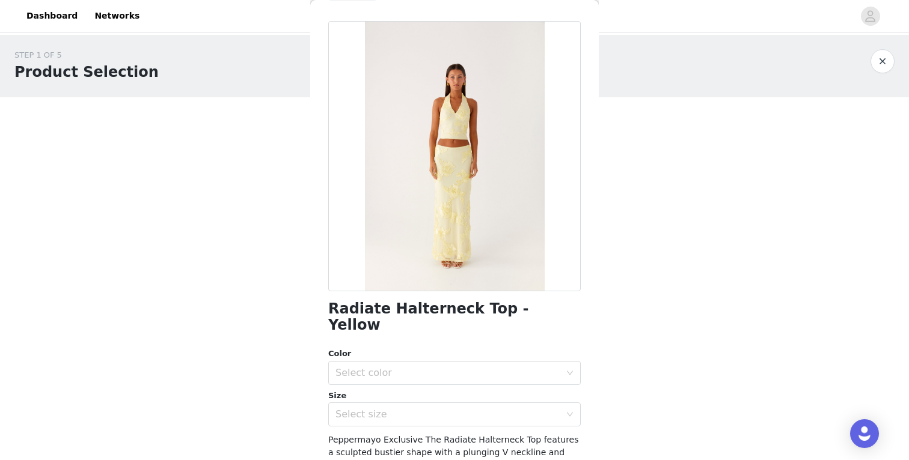
scroll to position [160, 0]
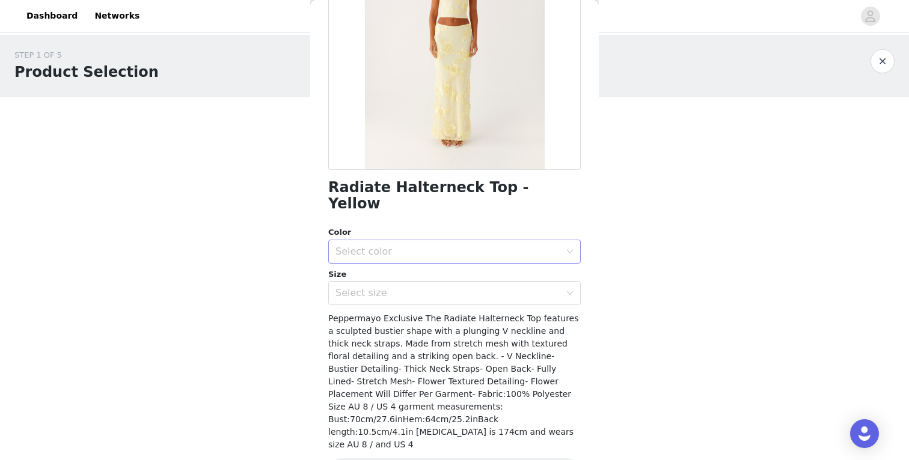
click at [407, 246] on div "Select color" at bounding box center [447, 252] width 225 height 12
click at [401, 265] on li "Yellow" at bounding box center [454, 261] width 252 height 19
click at [397, 287] on div "Select size" at bounding box center [447, 293] width 225 height 12
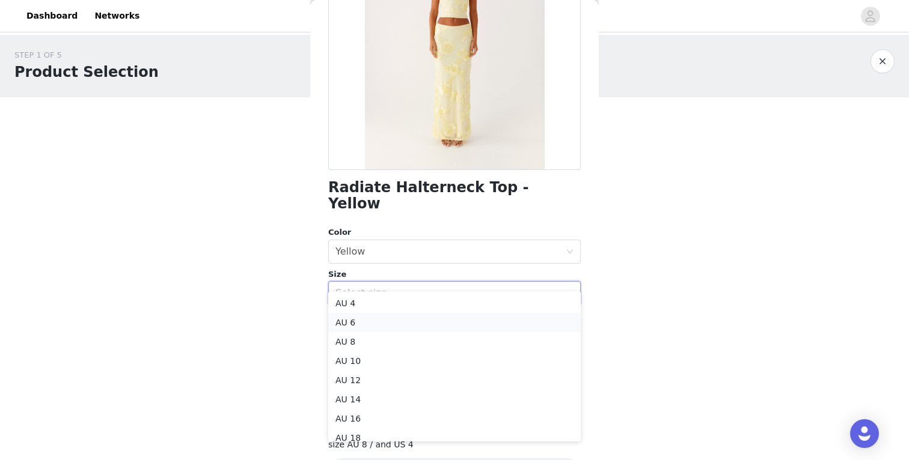
click at [384, 317] on li "AU 6" at bounding box center [454, 322] width 252 height 19
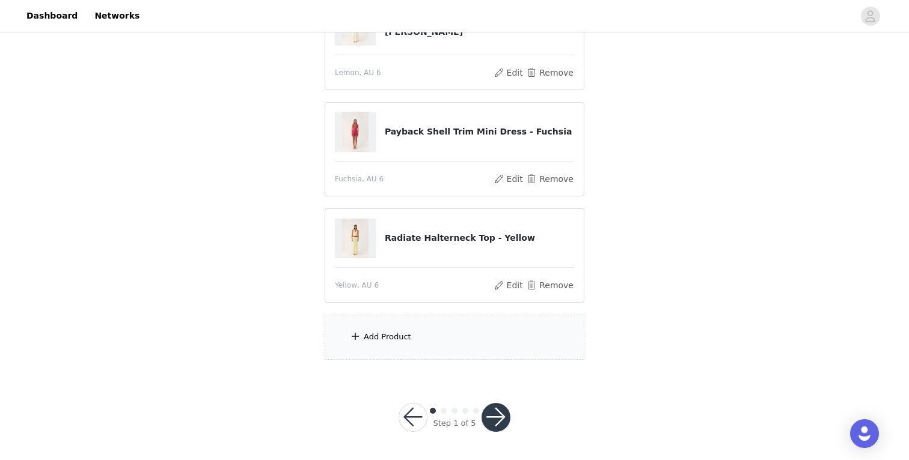
scroll to position [170, 0]
click at [390, 329] on div "Add Product" at bounding box center [455, 337] width 260 height 45
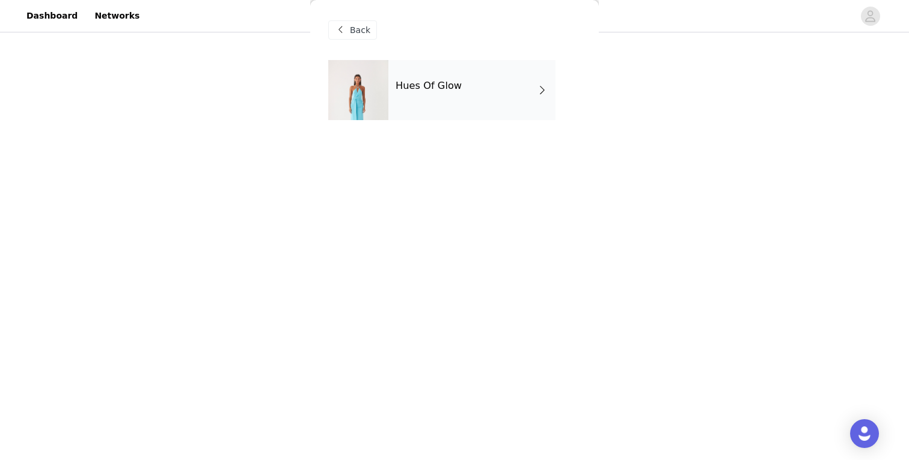
click at [438, 102] on div "Hues Of Glow" at bounding box center [471, 90] width 167 height 60
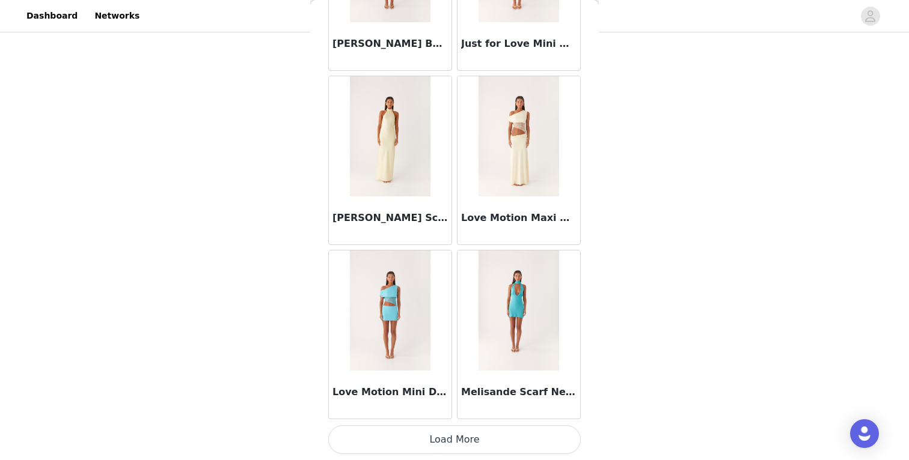
click at [460, 448] on button "Load More" at bounding box center [454, 440] width 252 height 29
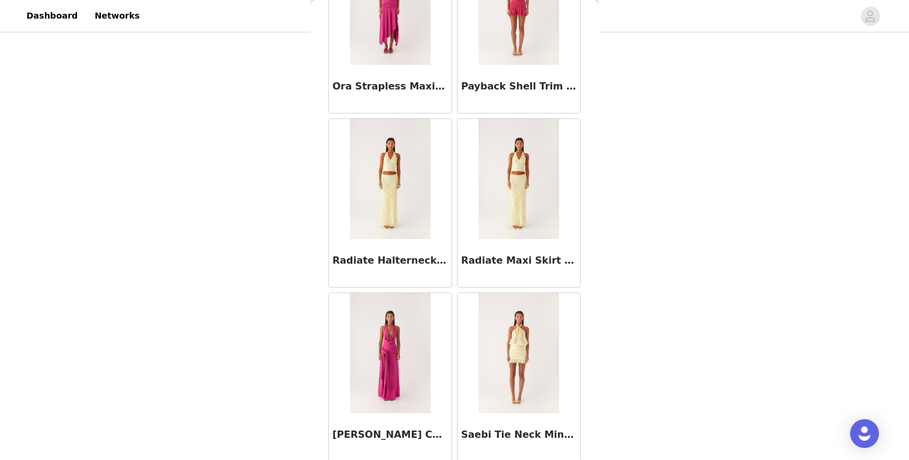
scroll to position [2035, 0]
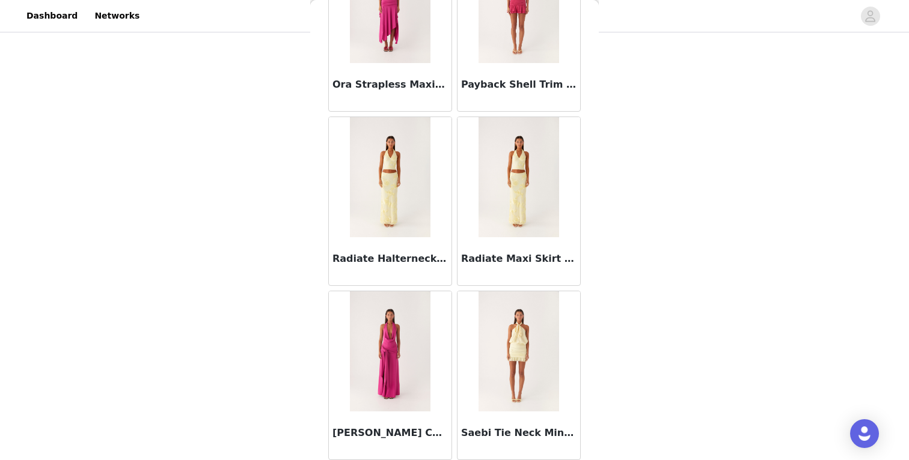
click at [530, 177] on img at bounding box center [518, 177] width 80 height 120
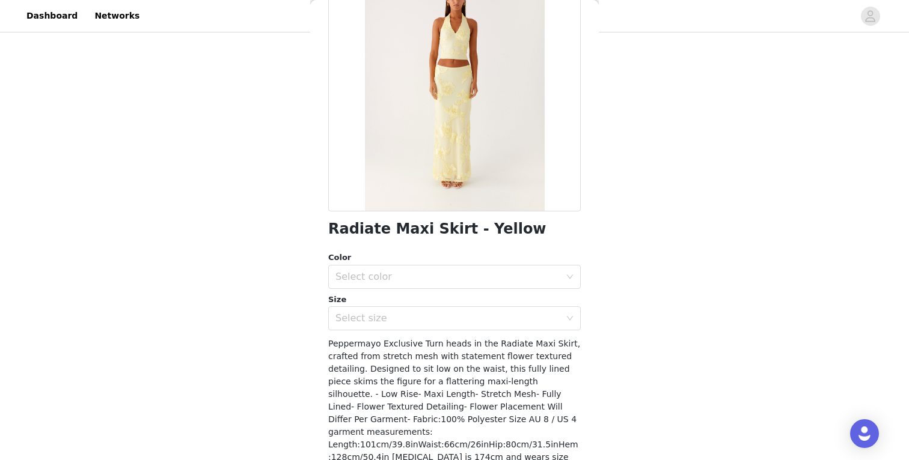
scroll to position [160, 0]
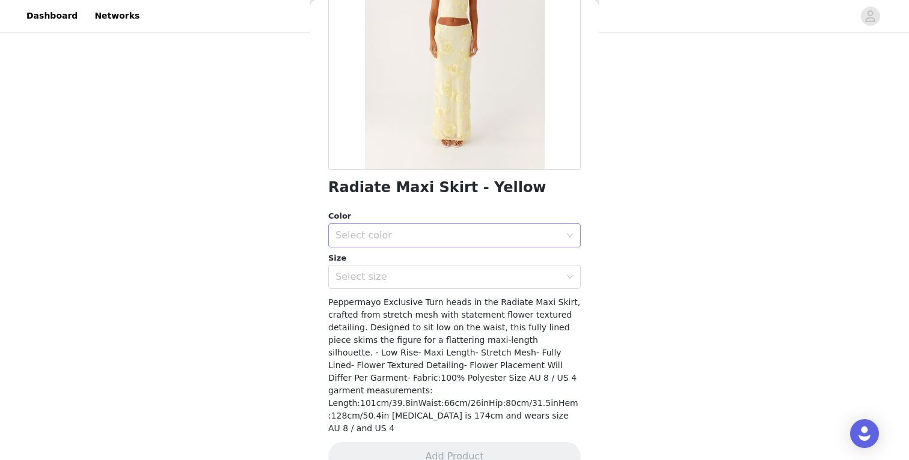
click at [422, 239] on div "Select color" at bounding box center [447, 236] width 225 height 12
click at [411, 262] on li "Yellow" at bounding box center [454, 261] width 252 height 19
click at [404, 279] on div "Select size" at bounding box center [447, 277] width 225 height 12
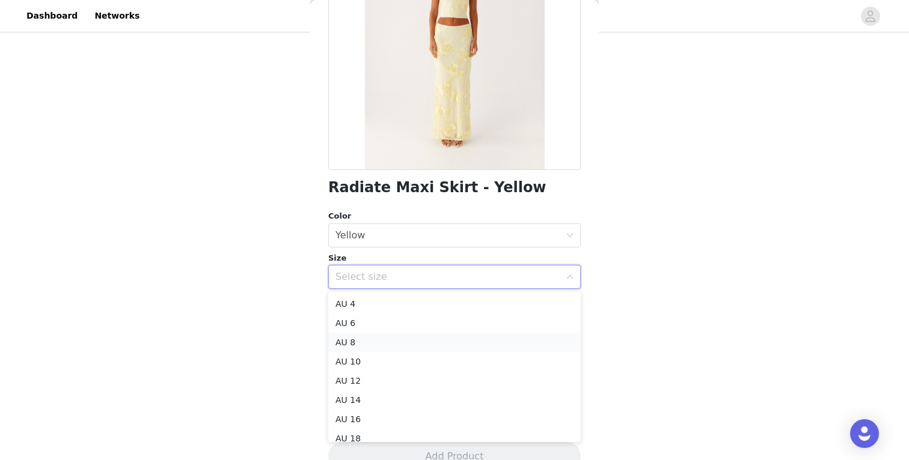
click at [378, 343] on li "AU 8" at bounding box center [454, 342] width 252 height 19
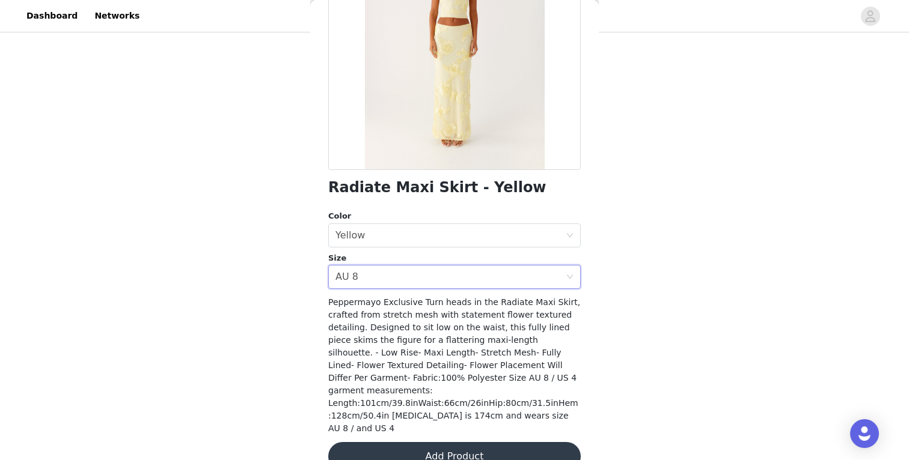
click at [407, 442] on button "Add Product" at bounding box center [454, 456] width 252 height 29
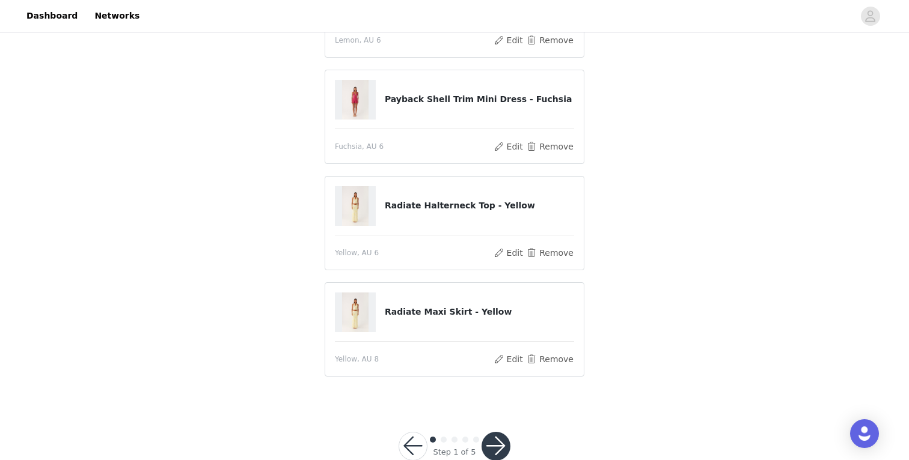
click at [499, 450] on button "button" at bounding box center [495, 446] width 29 height 29
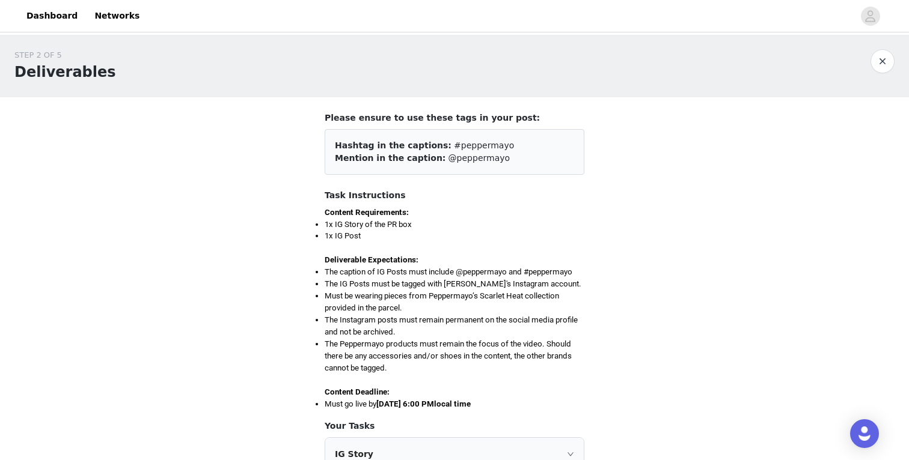
scroll to position [280, 0]
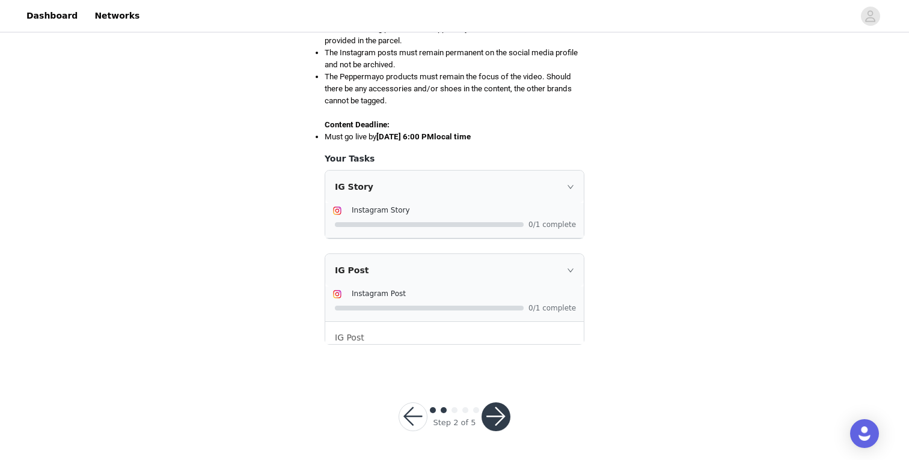
click at [502, 411] on button "button" at bounding box center [495, 417] width 29 height 29
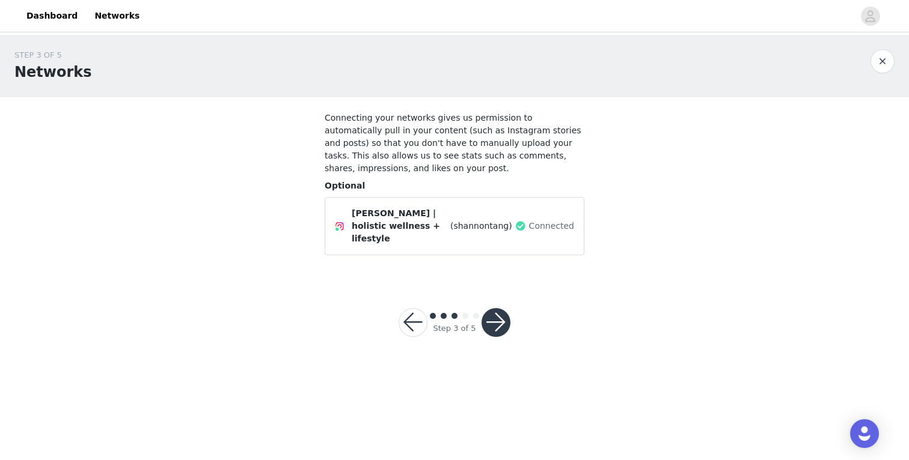
click at [500, 308] on button "button" at bounding box center [495, 322] width 29 height 29
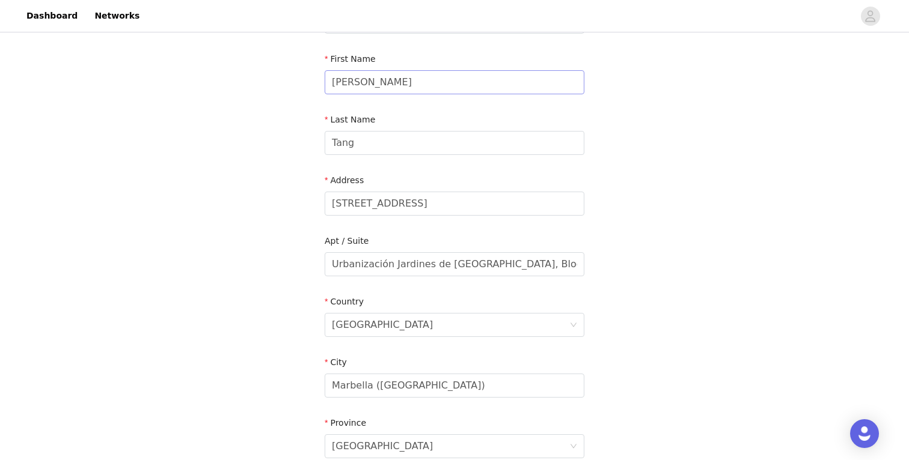
scroll to position [134, 0]
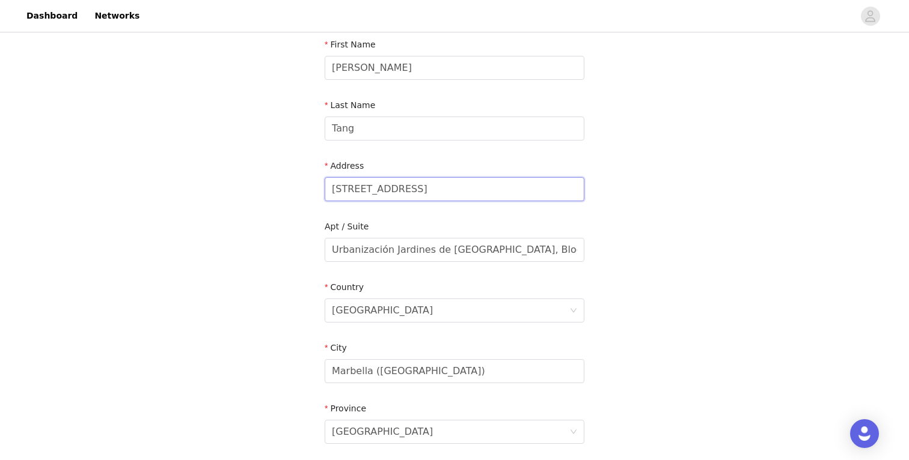
drag, startPoint x: 402, startPoint y: 198, endPoint x: 306, endPoint y: 194, distance: 95.7
click at [306, 194] on div "STEP 4 OF 5 Shipping Information Email [PERSON_NAME][EMAIL_ADDRESS][DOMAIN_NAME…" at bounding box center [454, 250] width 909 height 698
paste input "Apartment [PERSON_NAME], [GEOGRAPHIC_DATA]"
type input "Apartment [PERSON_NAME], [GEOGRAPHIC_DATA]"
drag, startPoint x: 560, startPoint y: 249, endPoint x: 314, endPoint y: 251, distance: 245.9
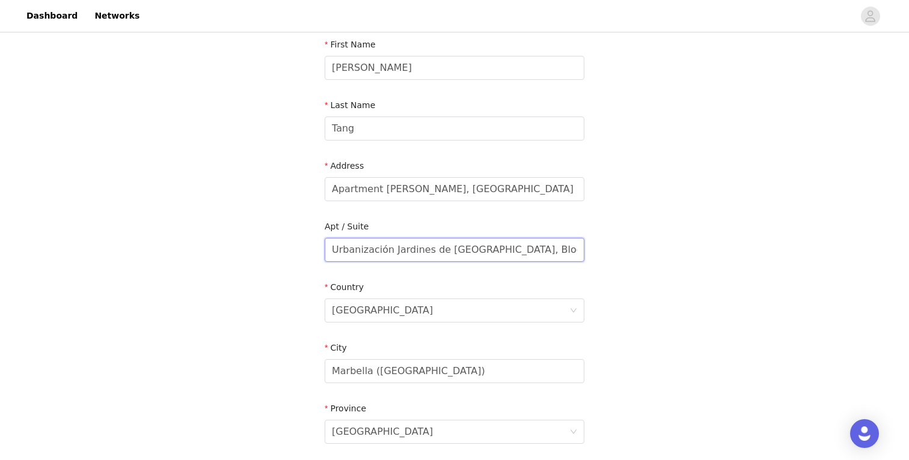
click at [314, 251] on section "Email [PERSON_NAME][EMAIL_ADDRESS][DOMAIN_NAME] First Name [PERSON_NAME] Last N…" at bounding box center [454, 281] width 289 height 636
paste input "[STREET_ADDRESS]"
type input "[STREET_ADDRESS]"
click at [492, 187] on input "Apartment [PERSON_NAME], [GEOGRAPHIC_DATA]" at bounding box center [455, 189] width 260 height 24
type input "Apartment [PERSON_NAME], [STREET_ADDRESS]"
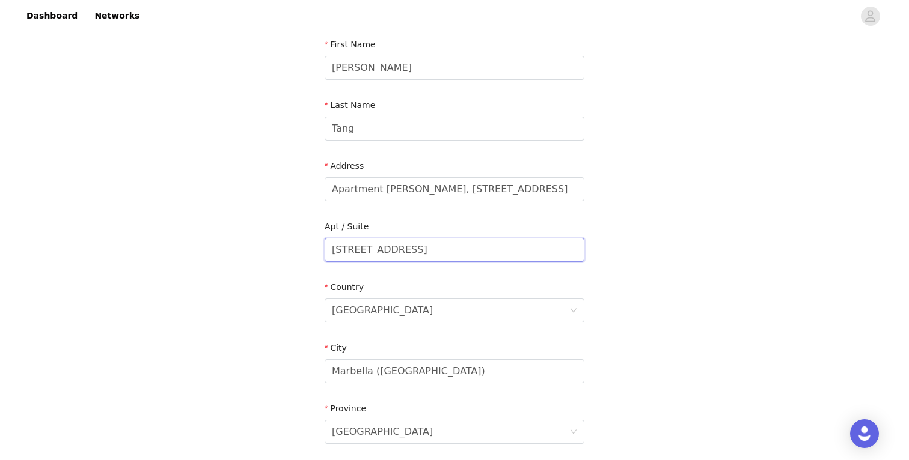
click at [343, 249] on input "[STREET_ADDRESS]" at bounding box center [455, 250] width 260 height 24
type input "Bloque 4, Apt. 13 (Bajo)"
drag, startPoint x: 331, startPoint y: 188, endPoint x: 503, endPoint y: 186, distance: 171.3
click at [503, 186] on input "Apartment [PERSON_NAME], [STREET_ADDRESS]" at bounding box center [455, 189] width 260 height 24
click at [222, 233] on div "STEP 4 OF 5 Shipping Information Email [PERSON_NAME][EMAIL_ADDRESS][DOMAIN_NAME…" at bounding box center [454, 250] width 909 height 698
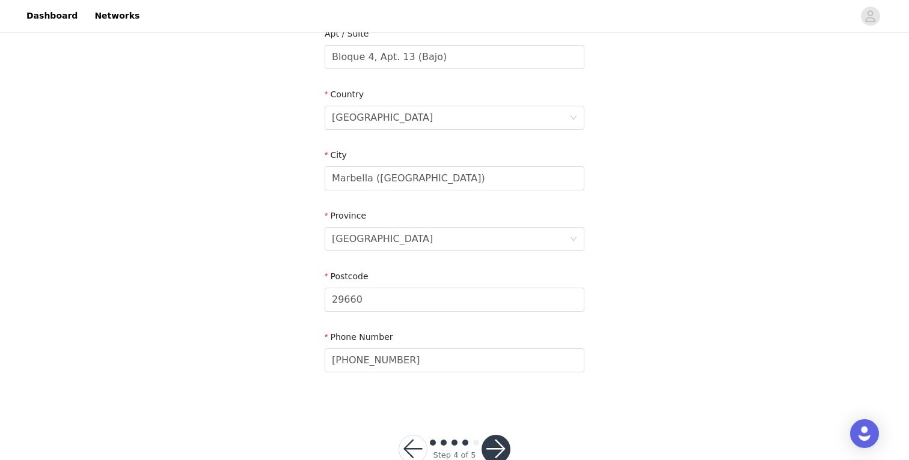
scroll to position [329, 0]
click at [248, 366] on div "STEP 4 OF 5 Shipping Information Email [PERSON_NAME][EMAIL_ADDRESS][DOMAIN_NAME…" at bounding box center [454, 55] width 909 height 698
click at [493, 441] on button "button" at bounding box center [495, 447] width 29 height 29
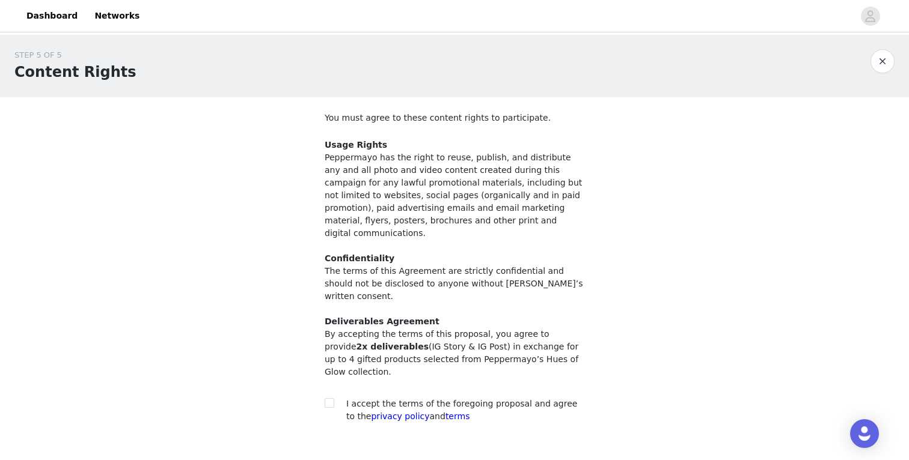
scroll to position [44, 0]
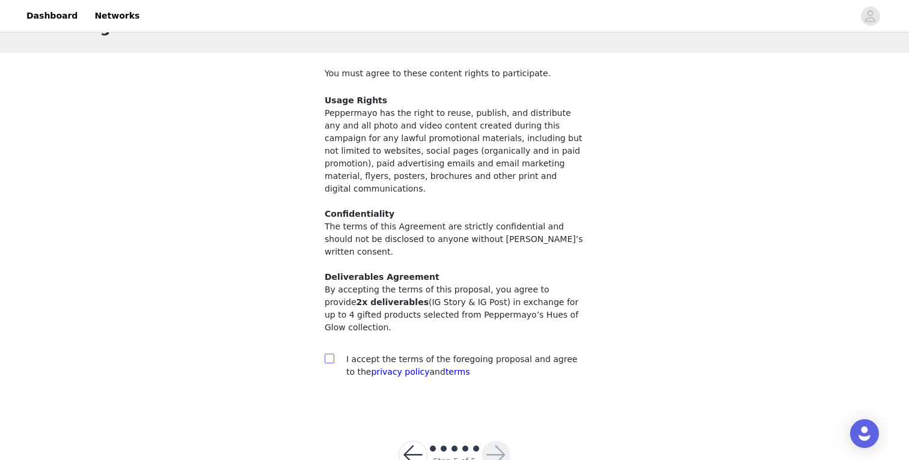
click at [331, 354] on span at bounding box center [330, 359] width 10 height 10
click at [331, 354] on input "checkbox" at bounding box center [329, 358] width 8 height 8
checkbox input "true"
click at [495, 441] on button "button" at bounding box center [495, 455] width 29 height 29
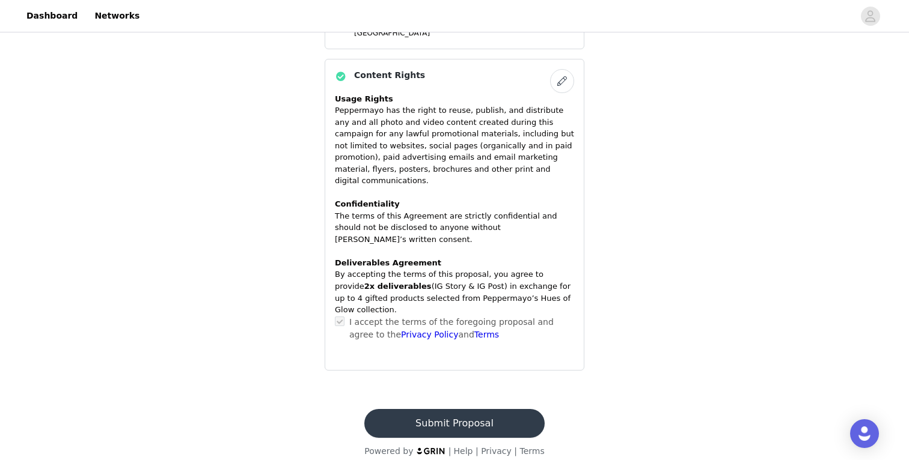
click at [451, 413] on button "Submit Proposal" at bounding box center [454, 423] width 180 height 29
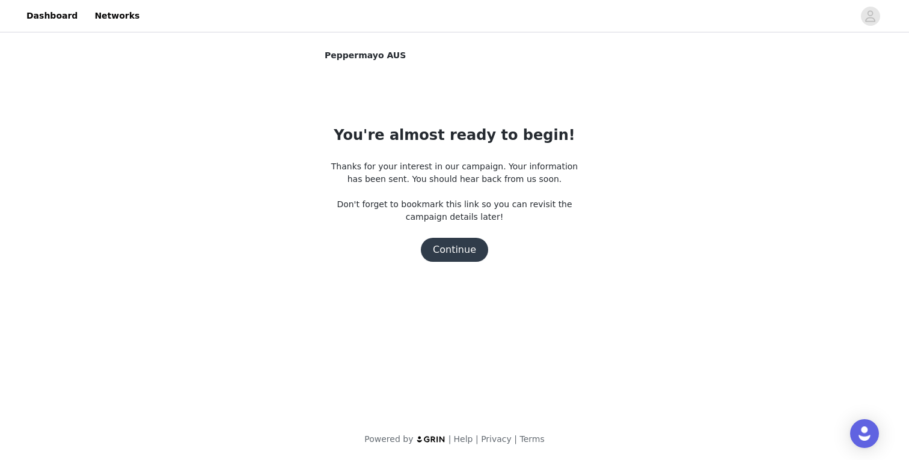
click at [449, 242] on button "Continue" at bounding box center [454, 250] width 67 height 24
